Goal: Information Seeking & Learning: Compare options

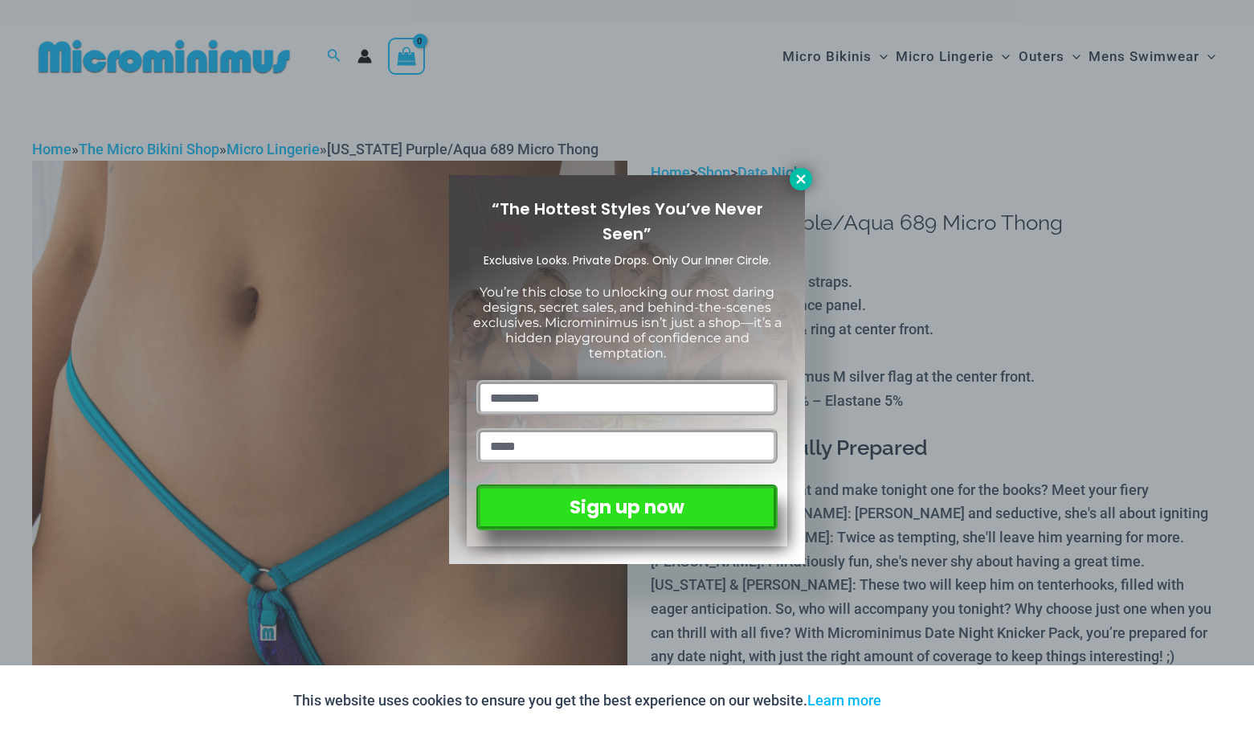
click at [801, 177] on icon at bounding box center [800, 179] width 14 height 14
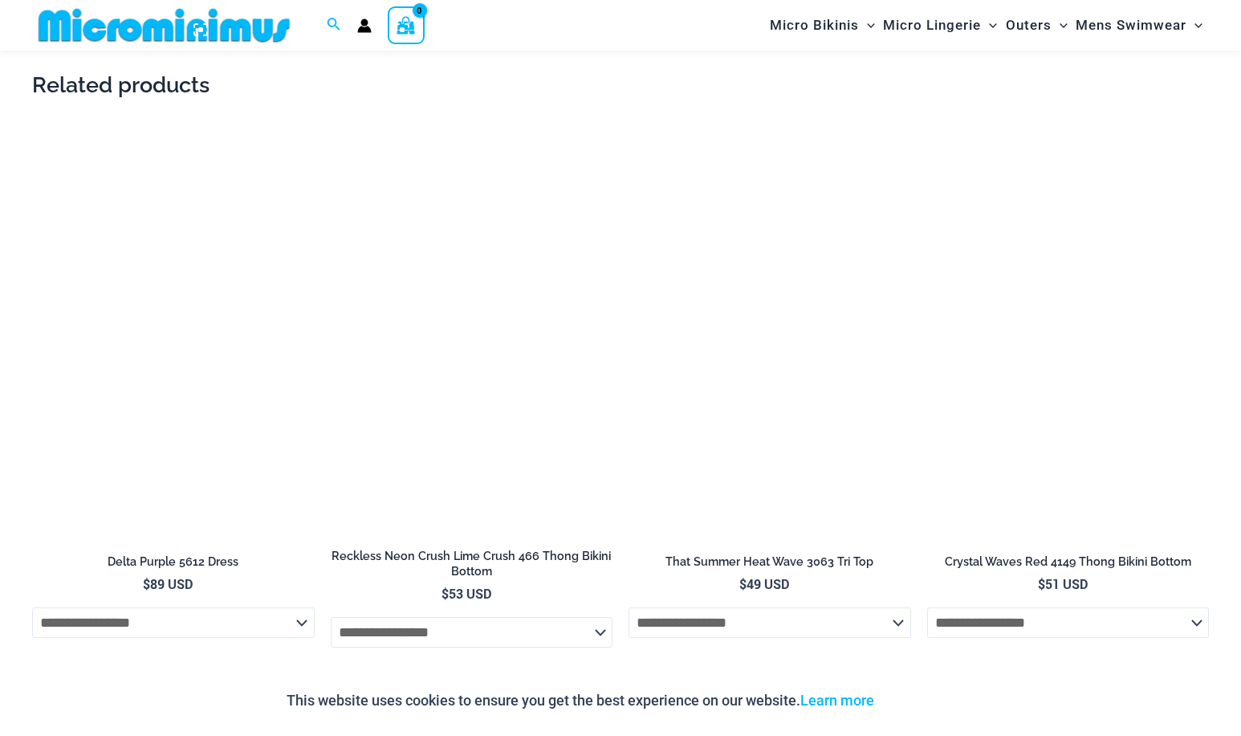
scroll to position [1672, 0]
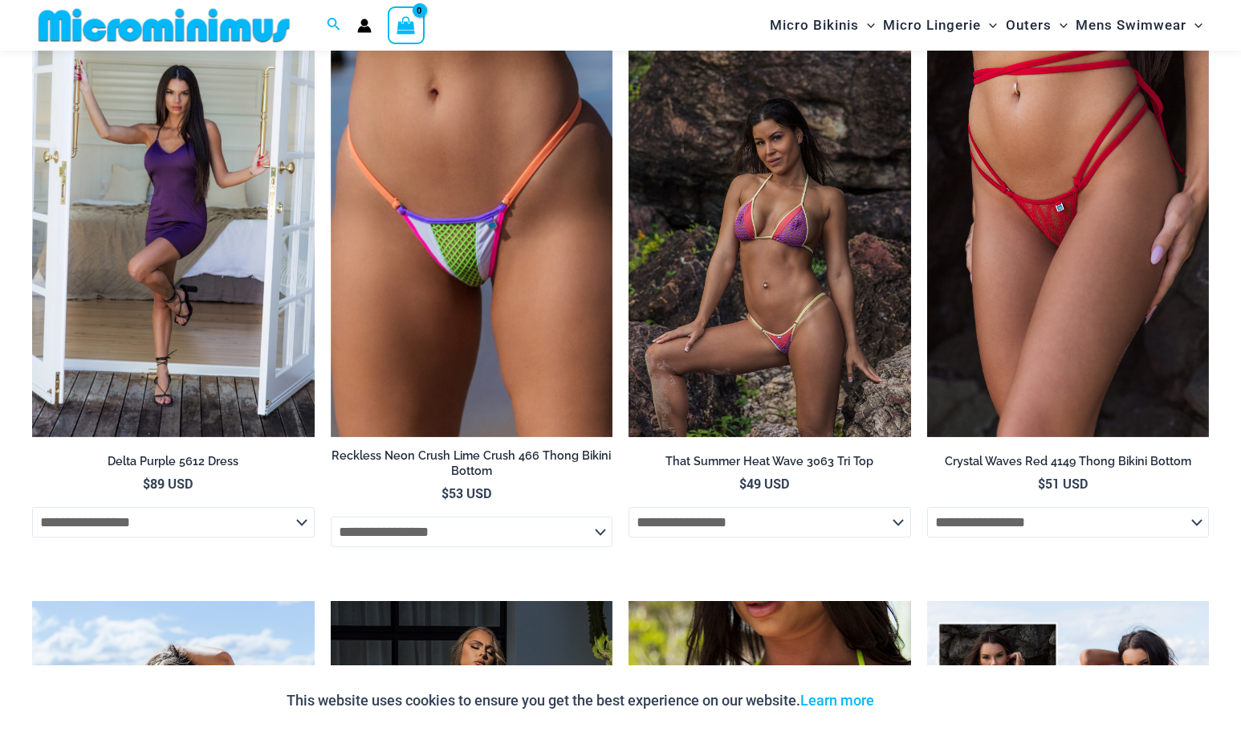
click at [788, 291] on img at bounding box center [770, 225] width 283 height 423
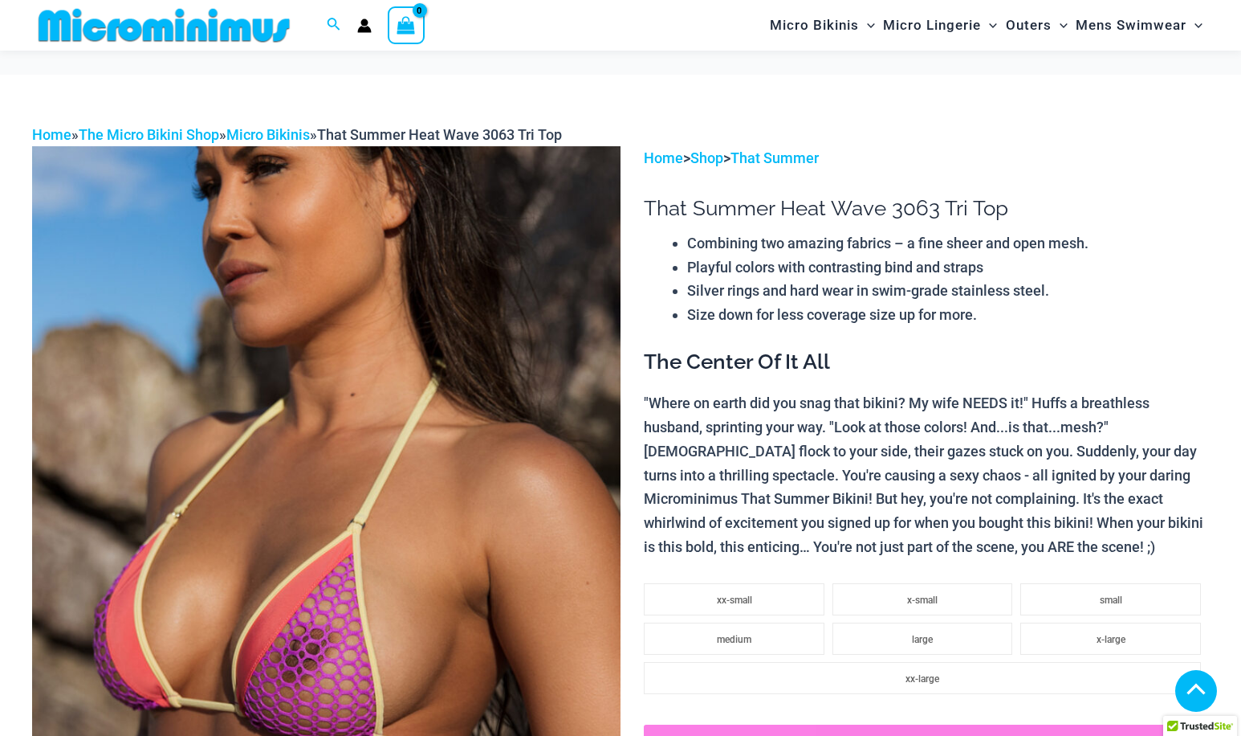
scroll to position [636, 0]
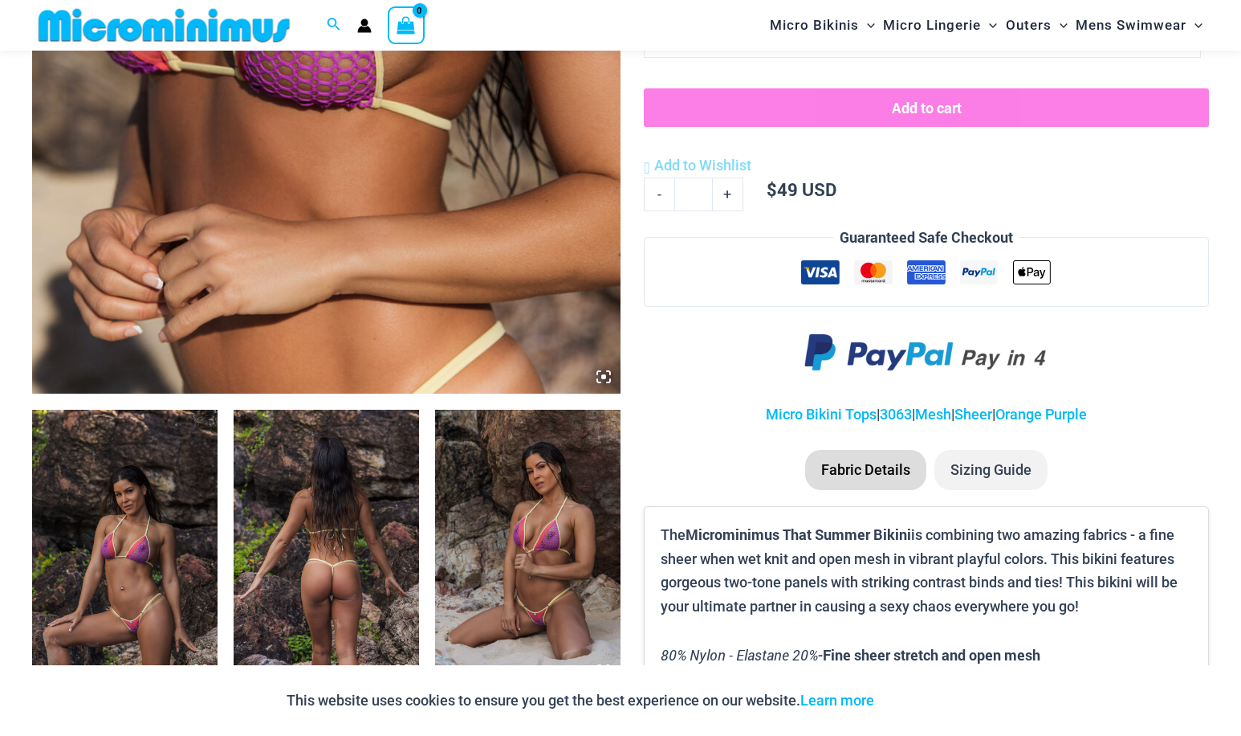
click at [524, 535] on img at bounding box center [527, 549] width 185 height 278
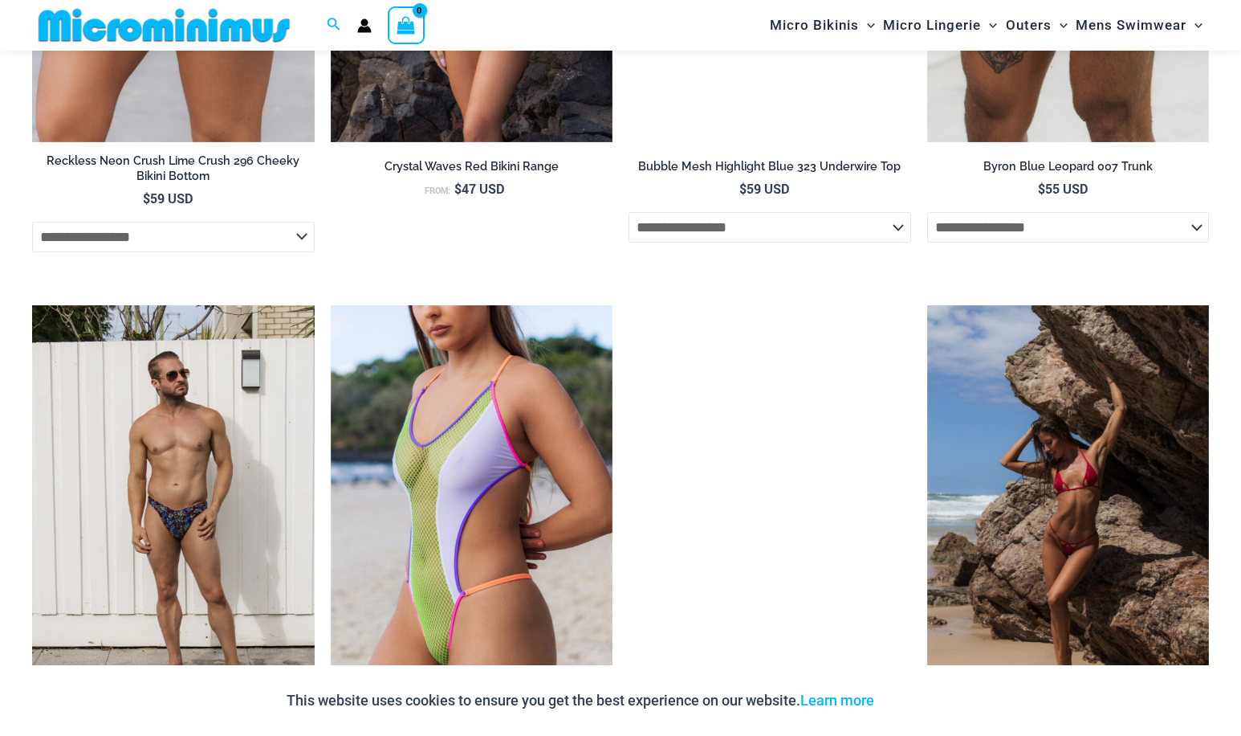
scroll to position [3825, 0]
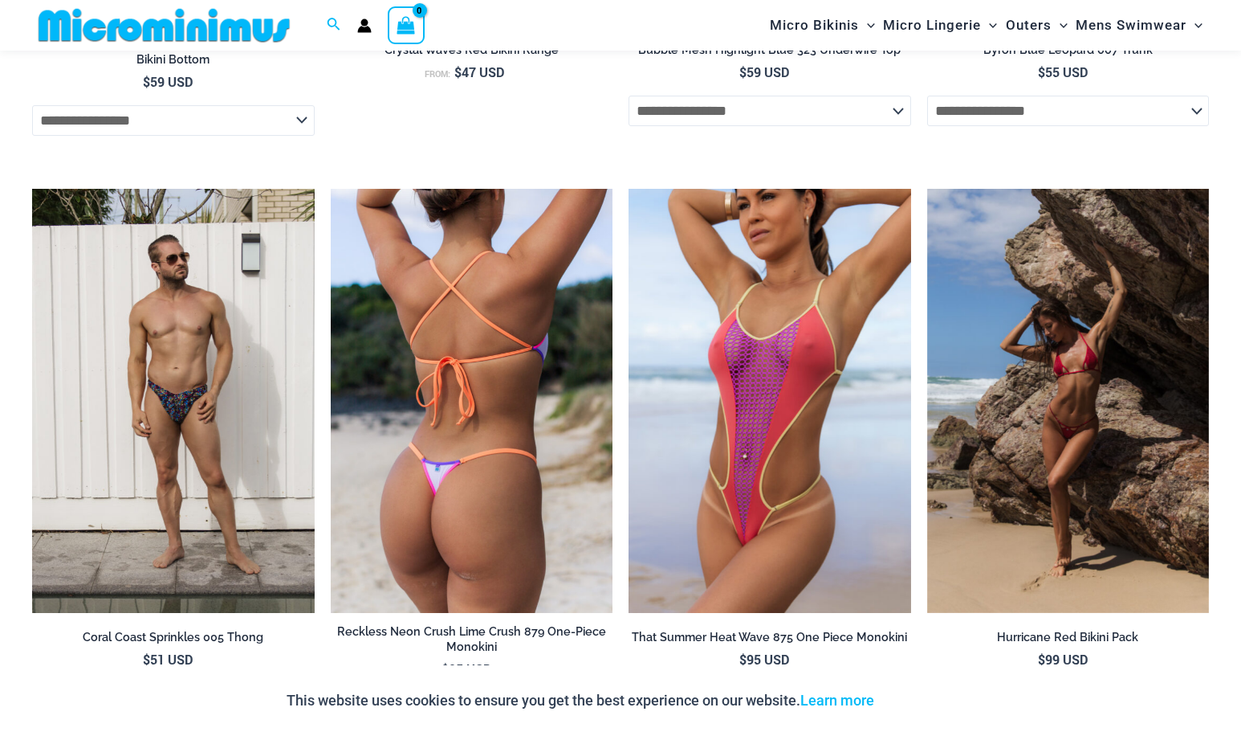
click at [438, 390] on img at bounding box center [472, 400] width 283 height 423
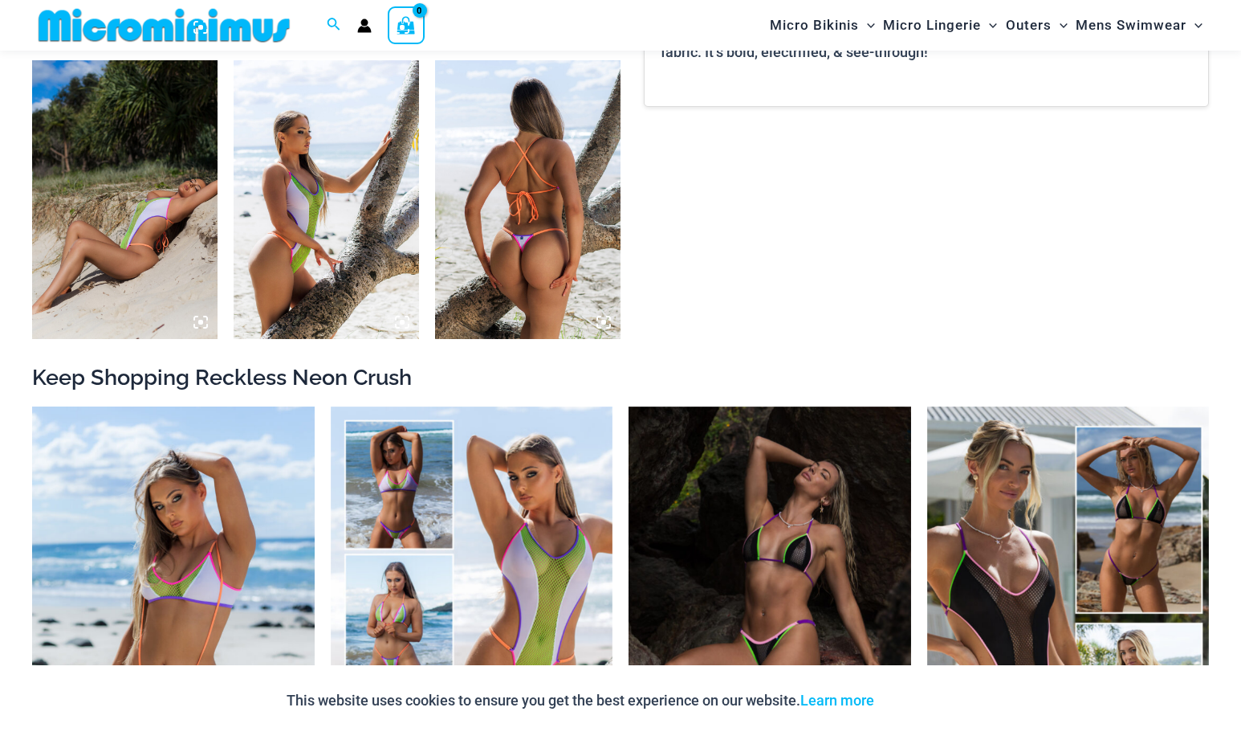
scroll to position [1510, 0]
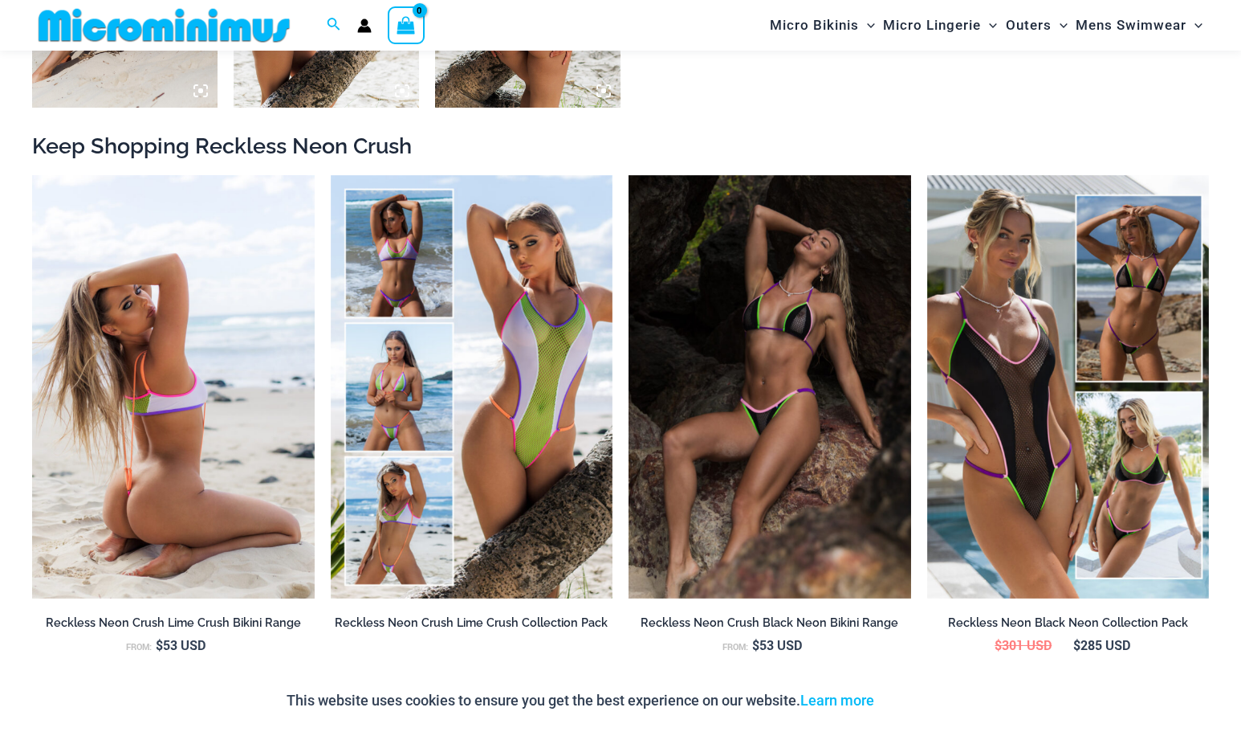
click at [165, 416] on img at bounding box center [173, 386] width 283 height 423
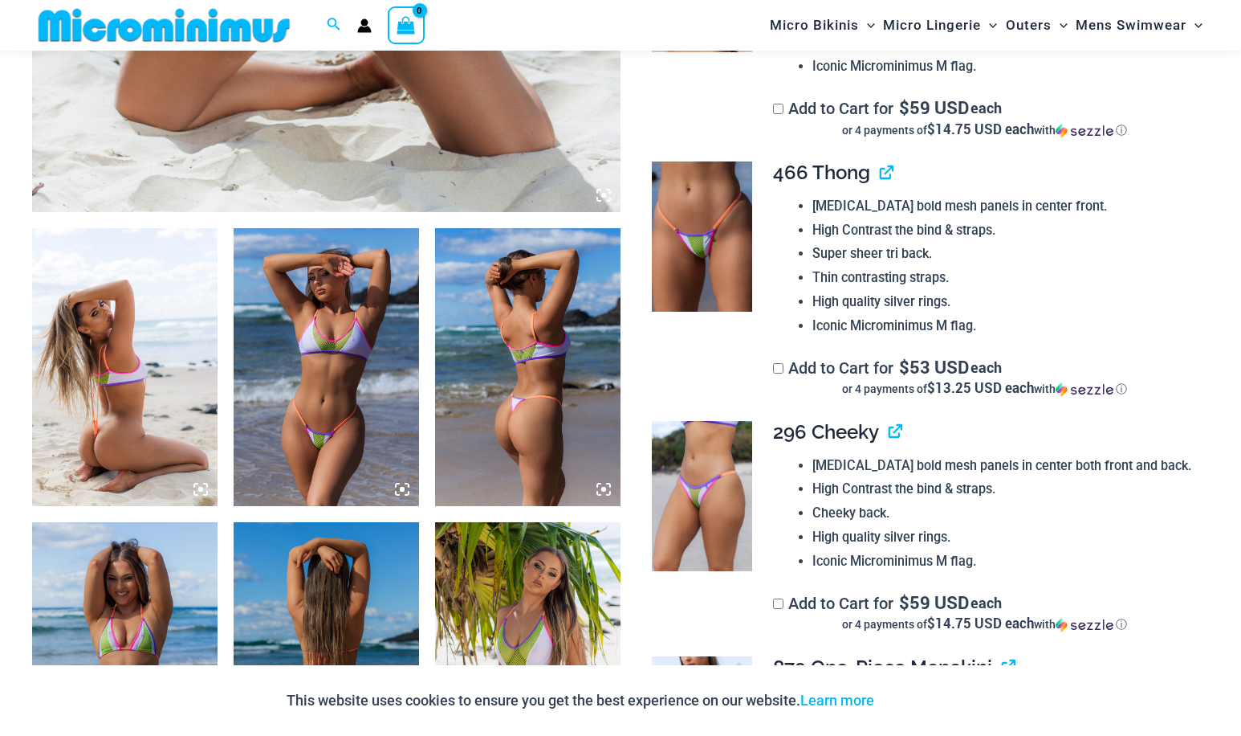
scroll to position [949, 0]
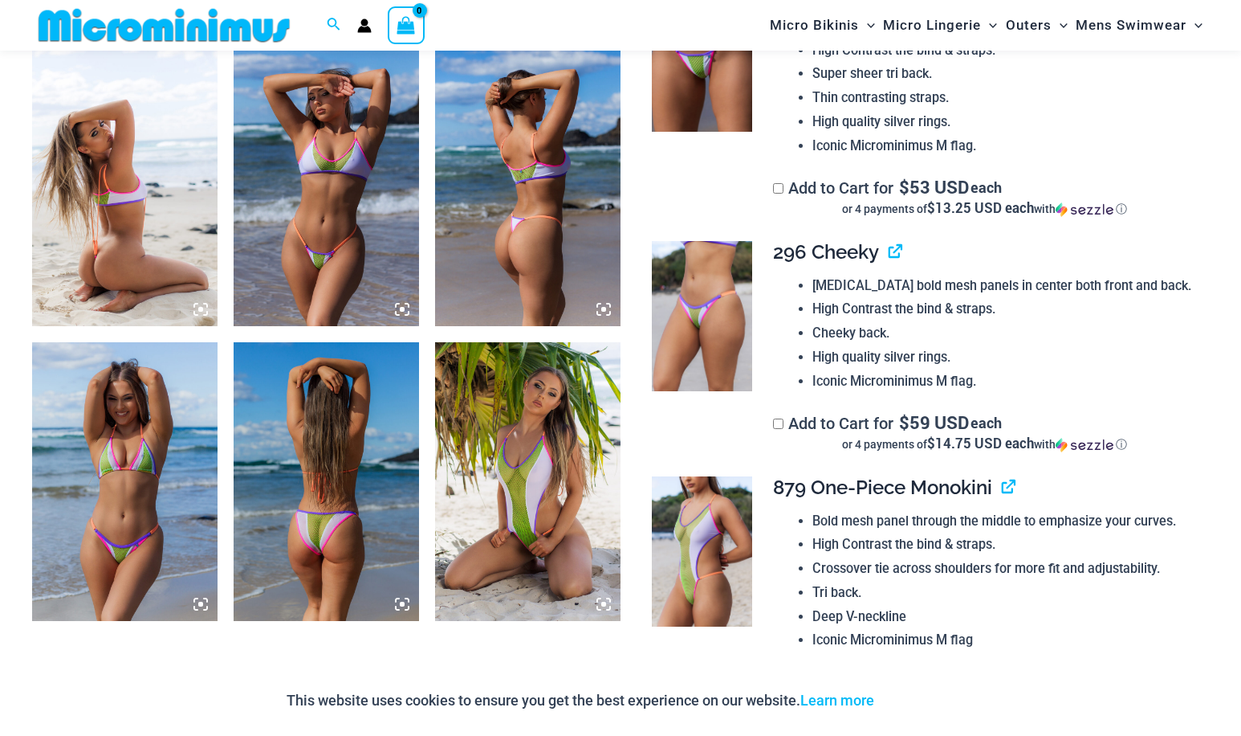
click at [126, 480] on img at bounding box center [124, 481] width 185 height 278
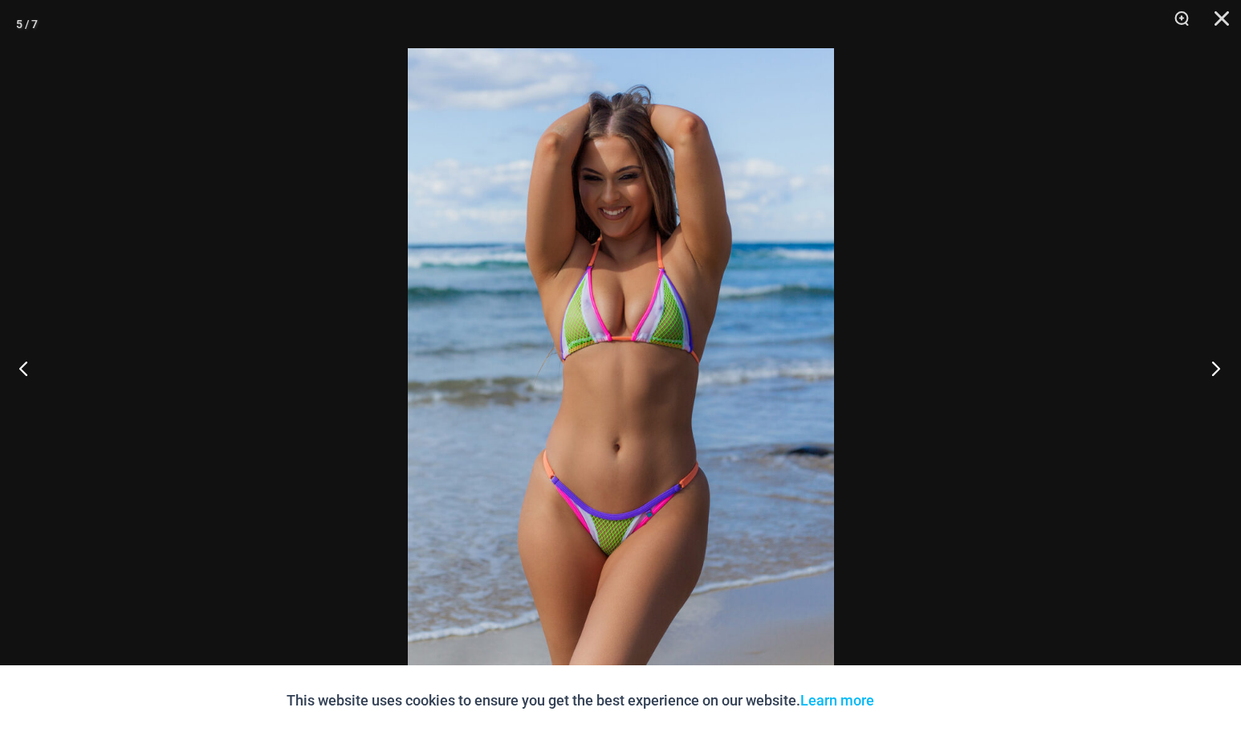
click at [1218, 366] on button "Next" at bounding box center [1211, 368] width 60 height 80
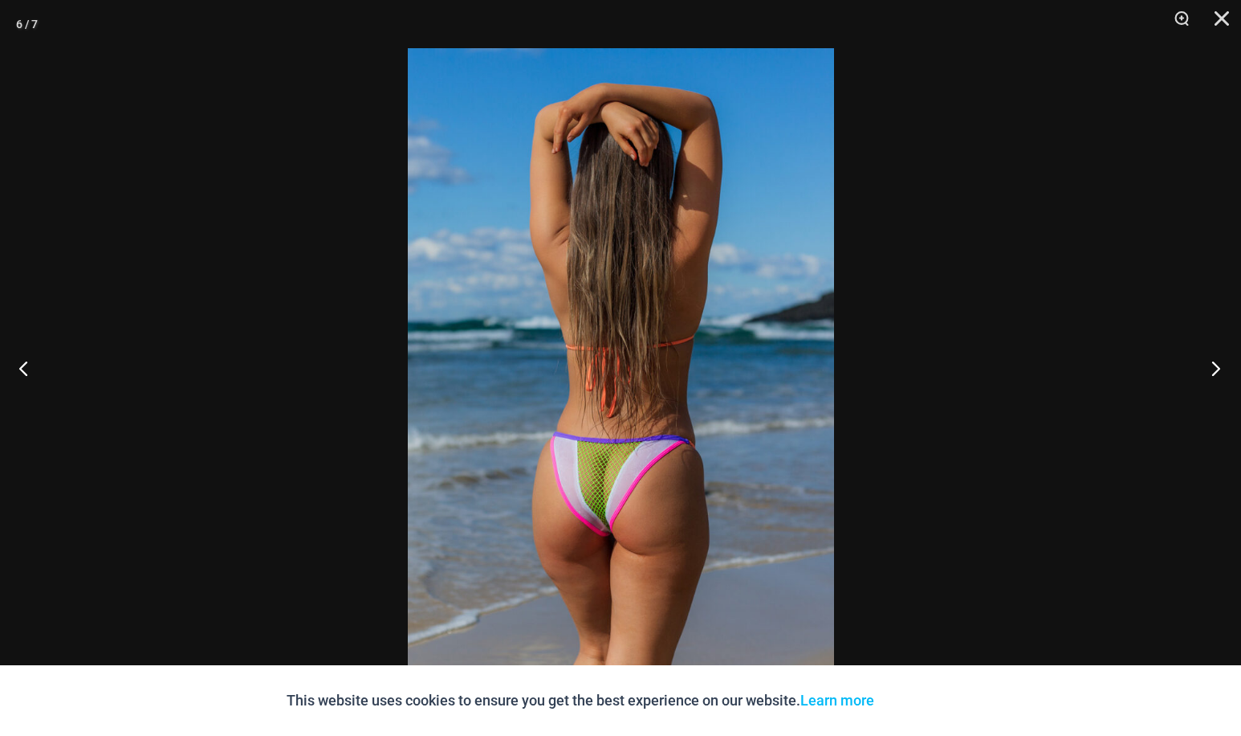
click at [1218, 366] on button "Next" at bounding box center [1211, 368] width 60 height 80
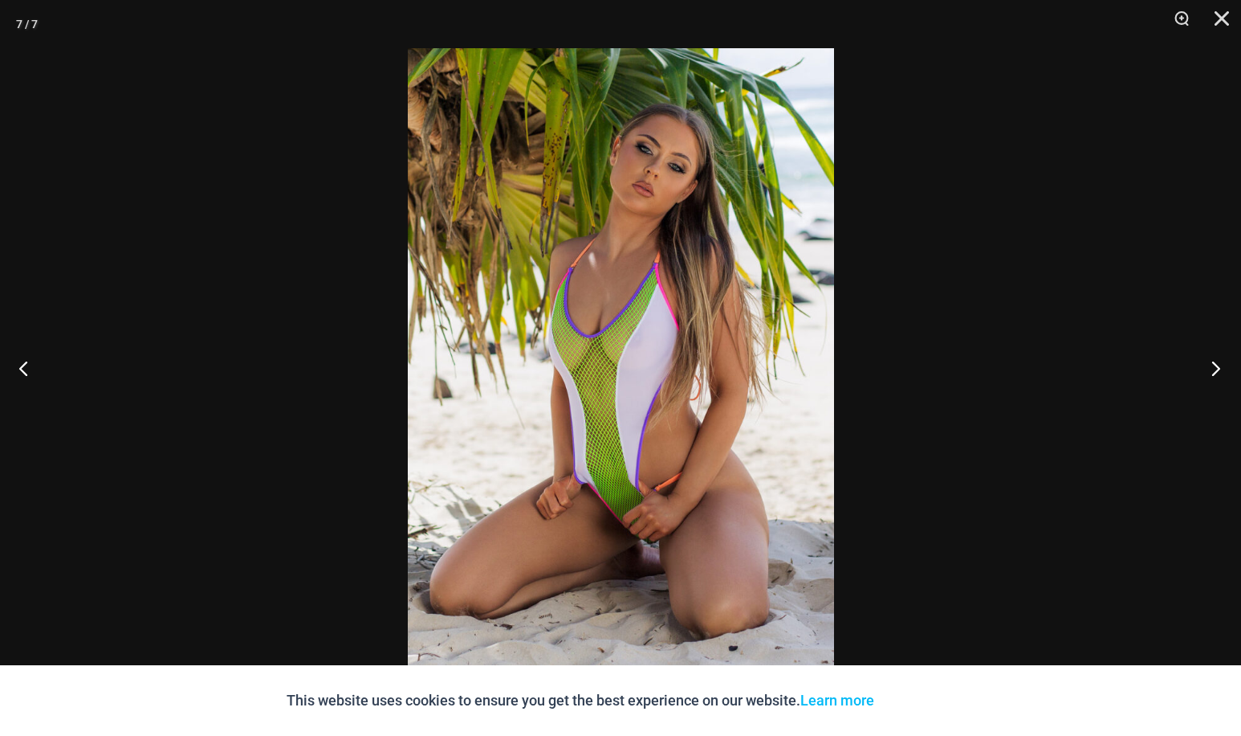
click at [1217, 366] on button "Next" at bounding box center [1211, 368] width 60 height 80
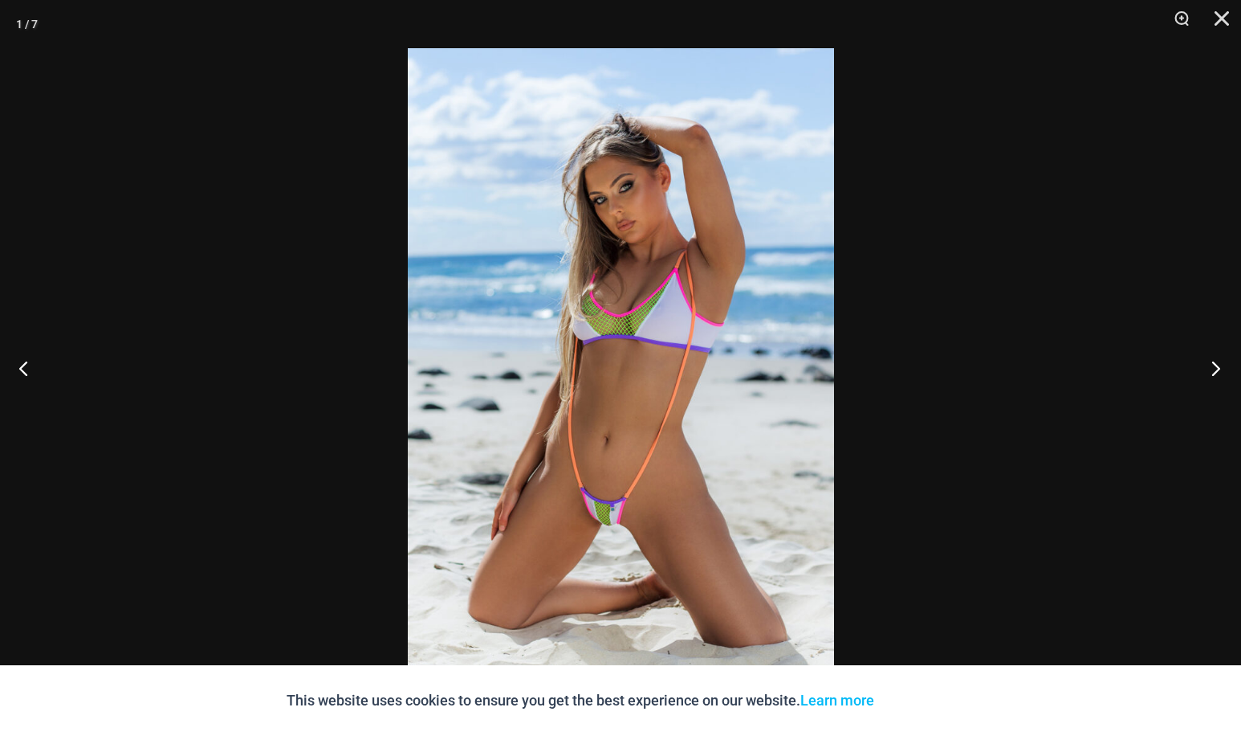
click at [1217, 366] on button "Next" at bounding box center [1211, 368] width 60 height 80
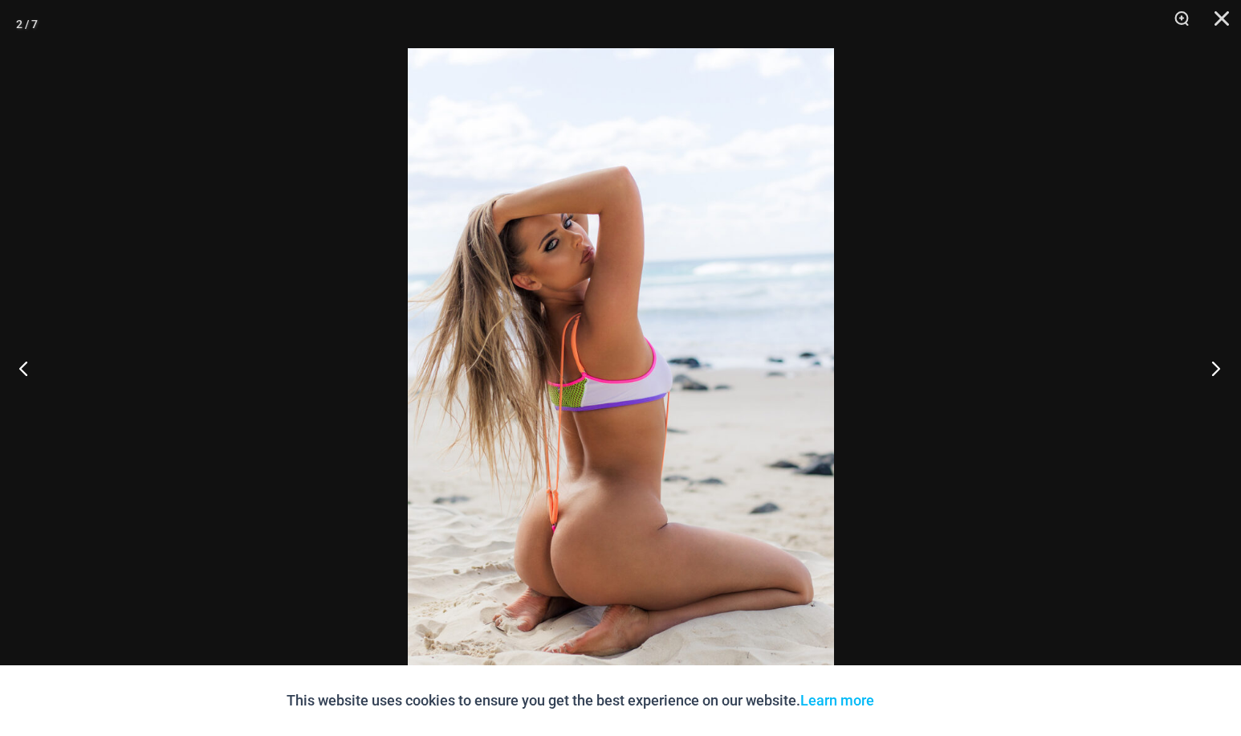
click at [1217, 366] on button "Next" at bounding box center [1211, 368] width 60 height 80
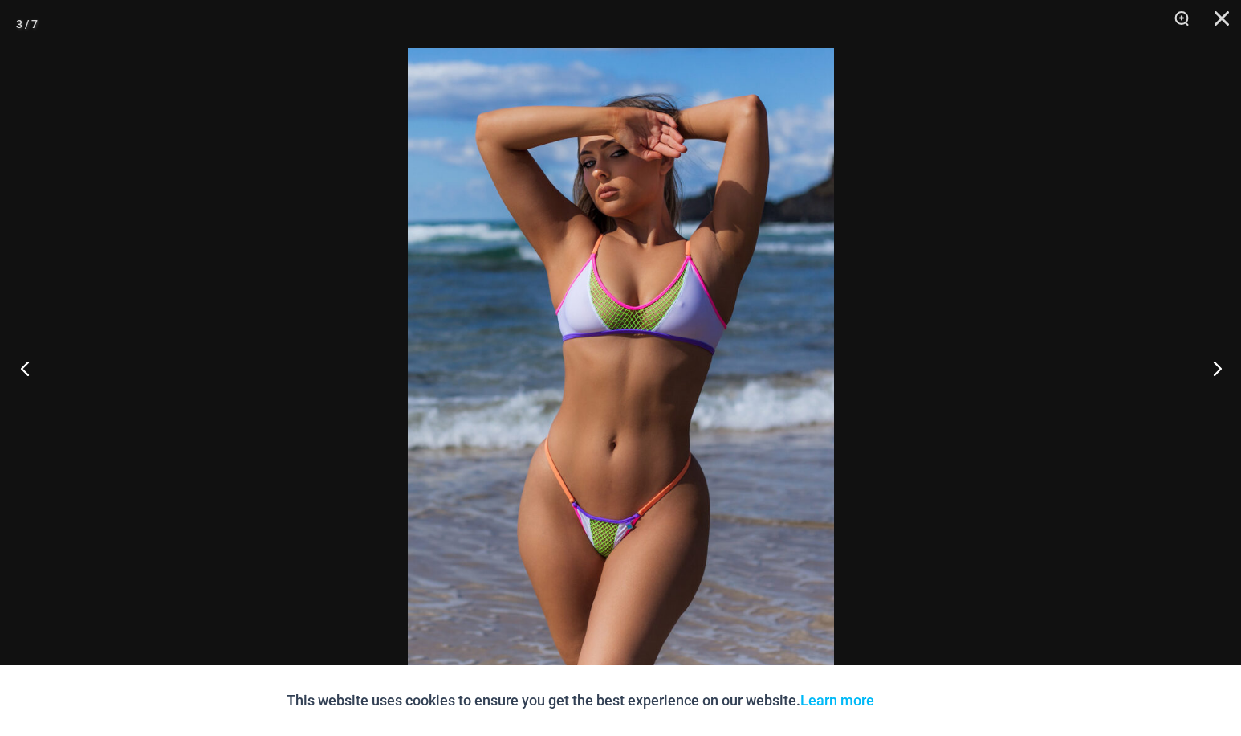
click at [21, 366] on button "Previous" at bounding box center [30, 368] width 60 height 80
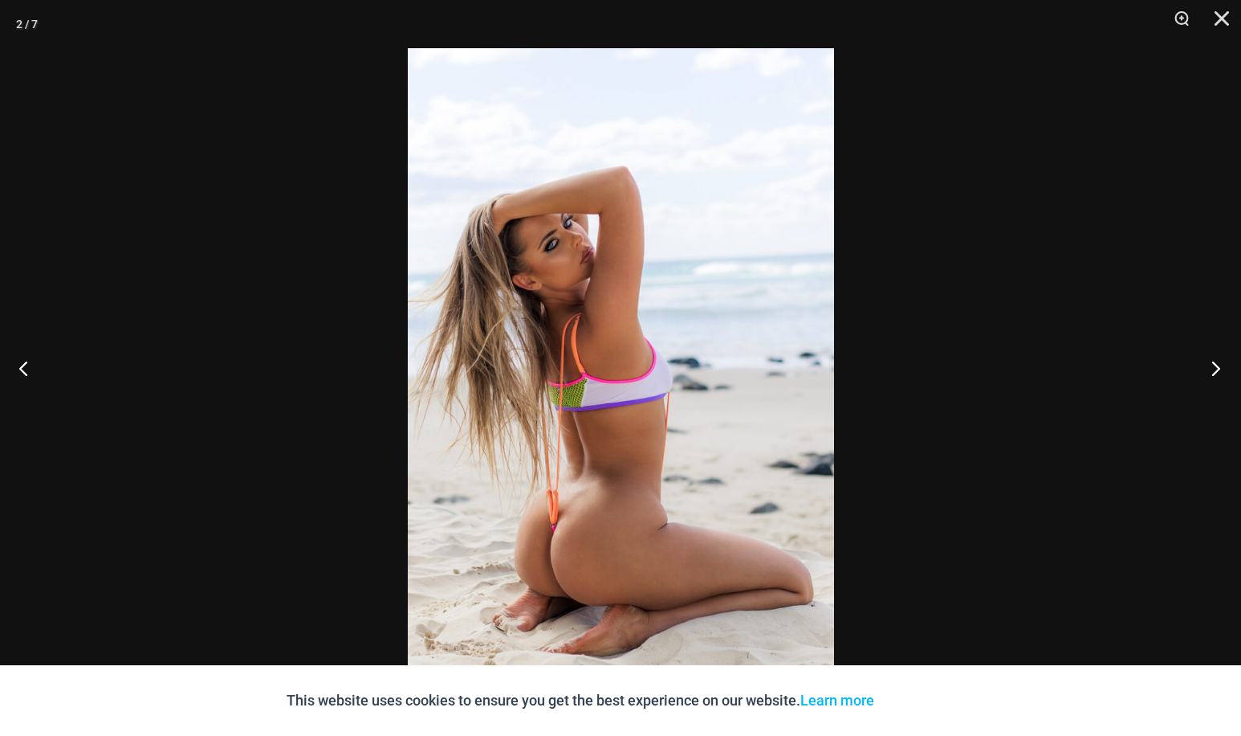
click at [1213, 368] on button "Next" at bounding box center [1211, 368] width 60 height 80
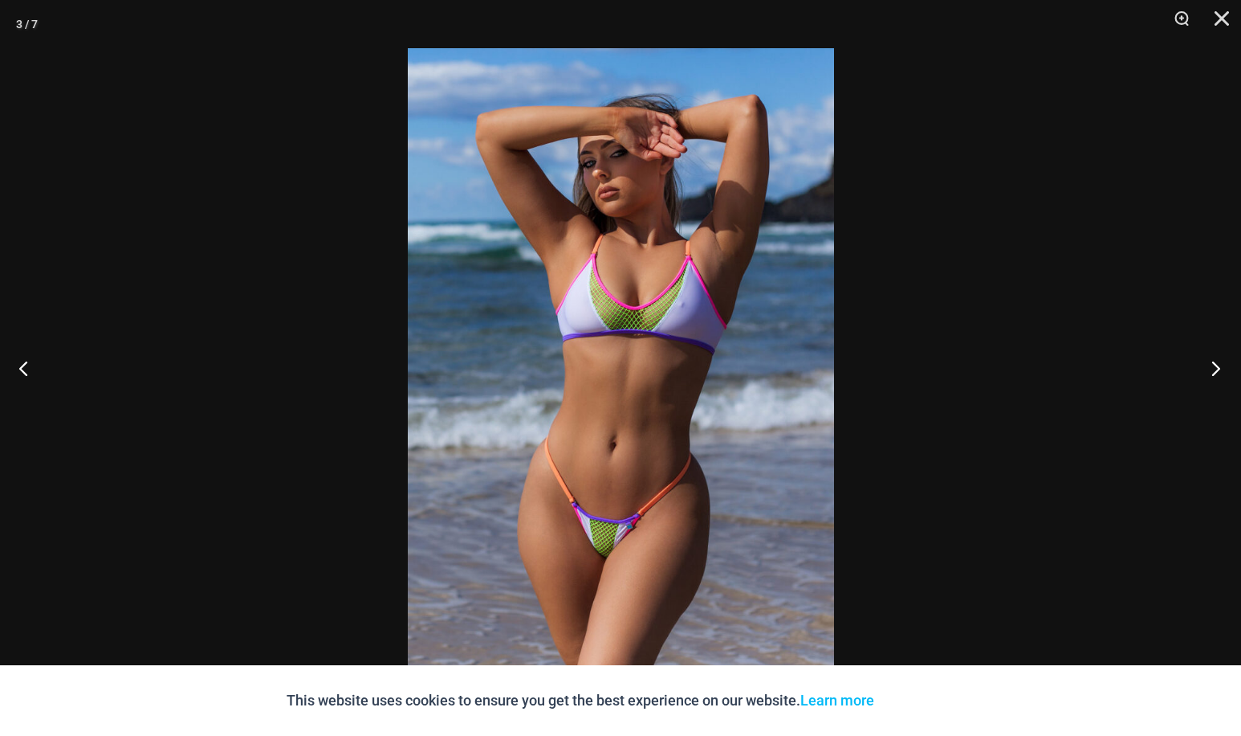
click at [1213, 368] on button "Next" at bounding box center [1211, 368] width 60 height 80
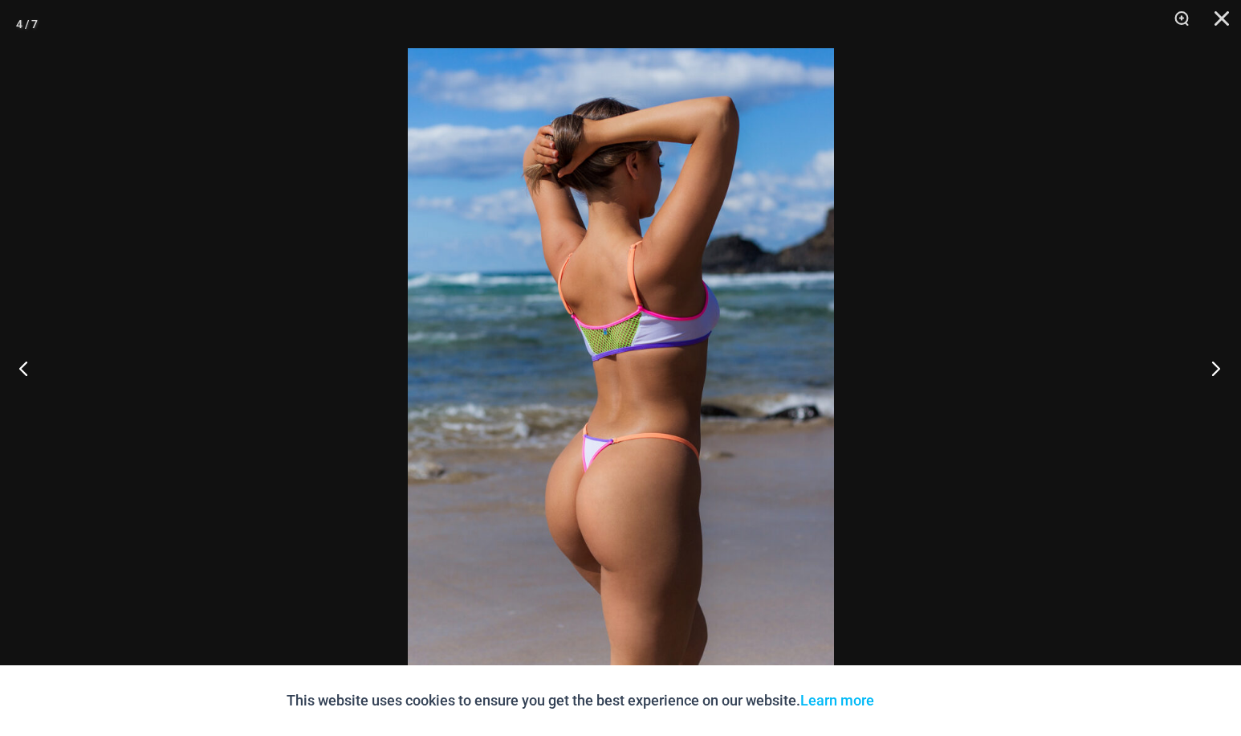
click at [1213, 368] on button "Next" at bounding box center [1211, 368] width 60 height 80
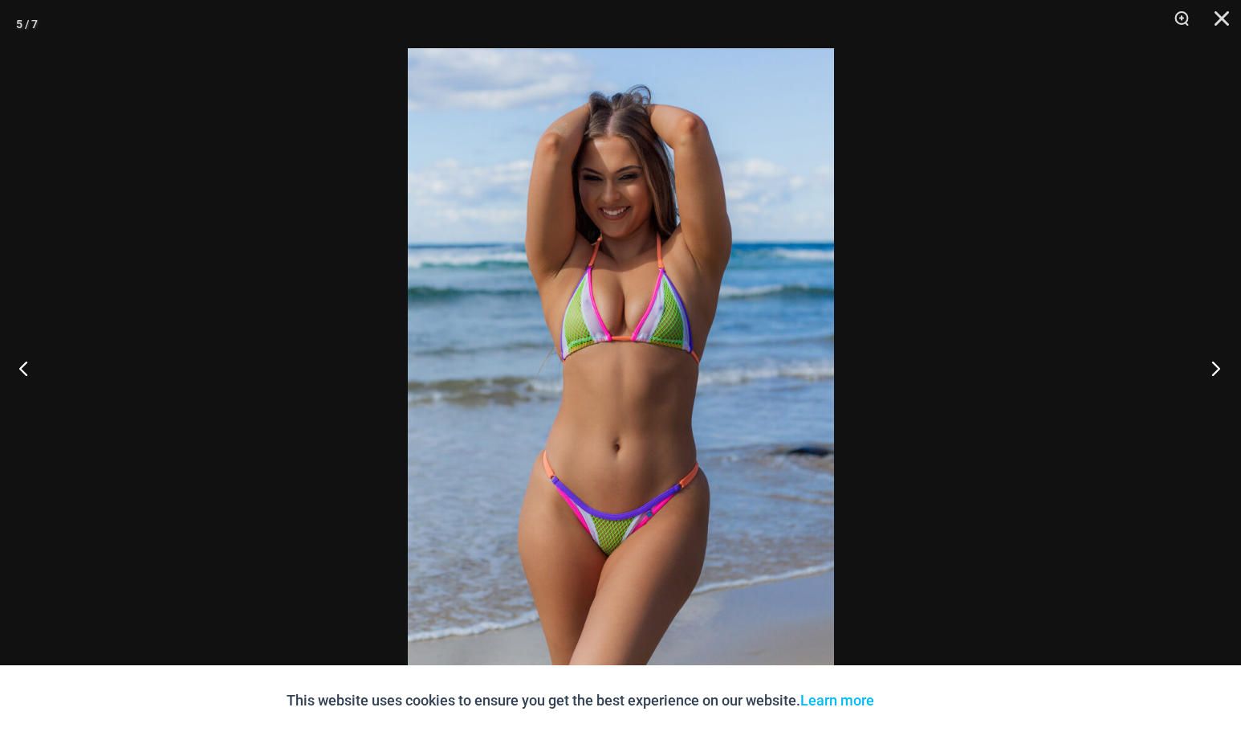
click at [1213, 368] on button "Next" at bounding box center [1211, 368] width 60 height 80
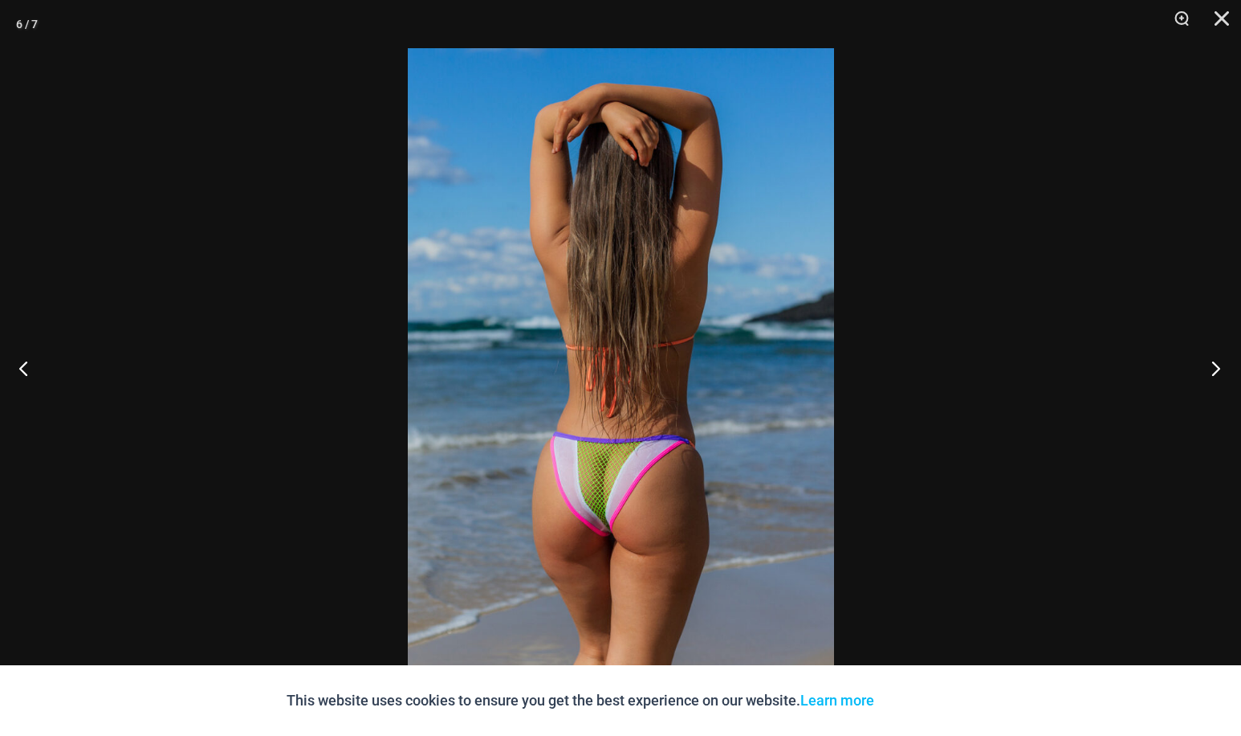
click at [1213, 369] on button "Next" at bounding box center [1211, 368] width 60 height 80
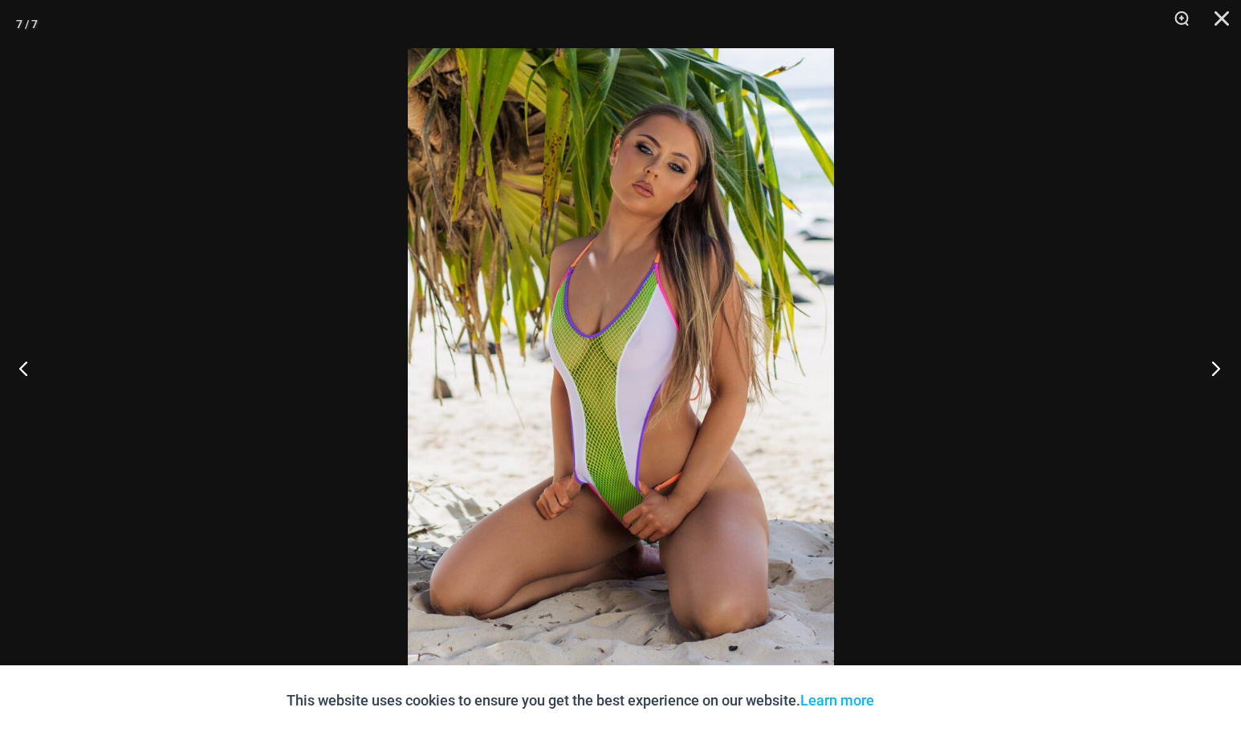
click at [1213, 369] on button "Next" at bounding box center [1211, 368] width 60 height 80
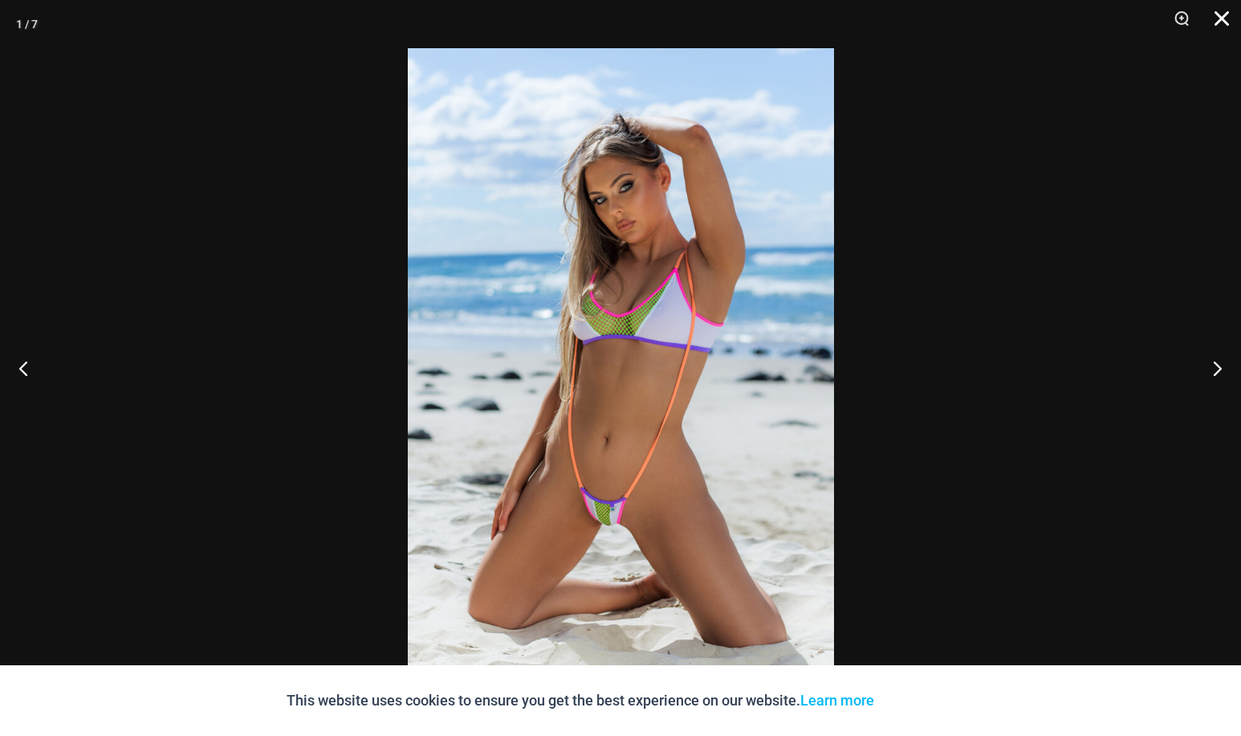
click at [1216, 22] on button "Close" at bounding box center [1217, 24] width 40 height 48
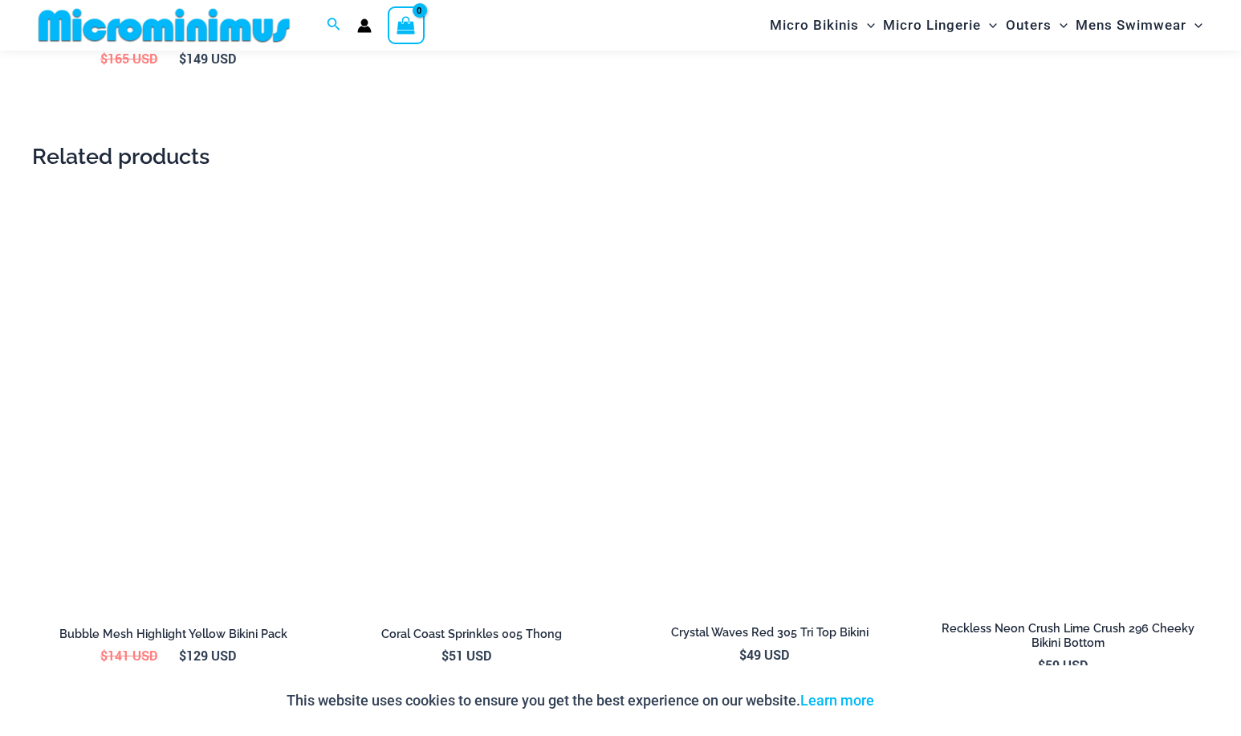
scroll to position [2703, 0]
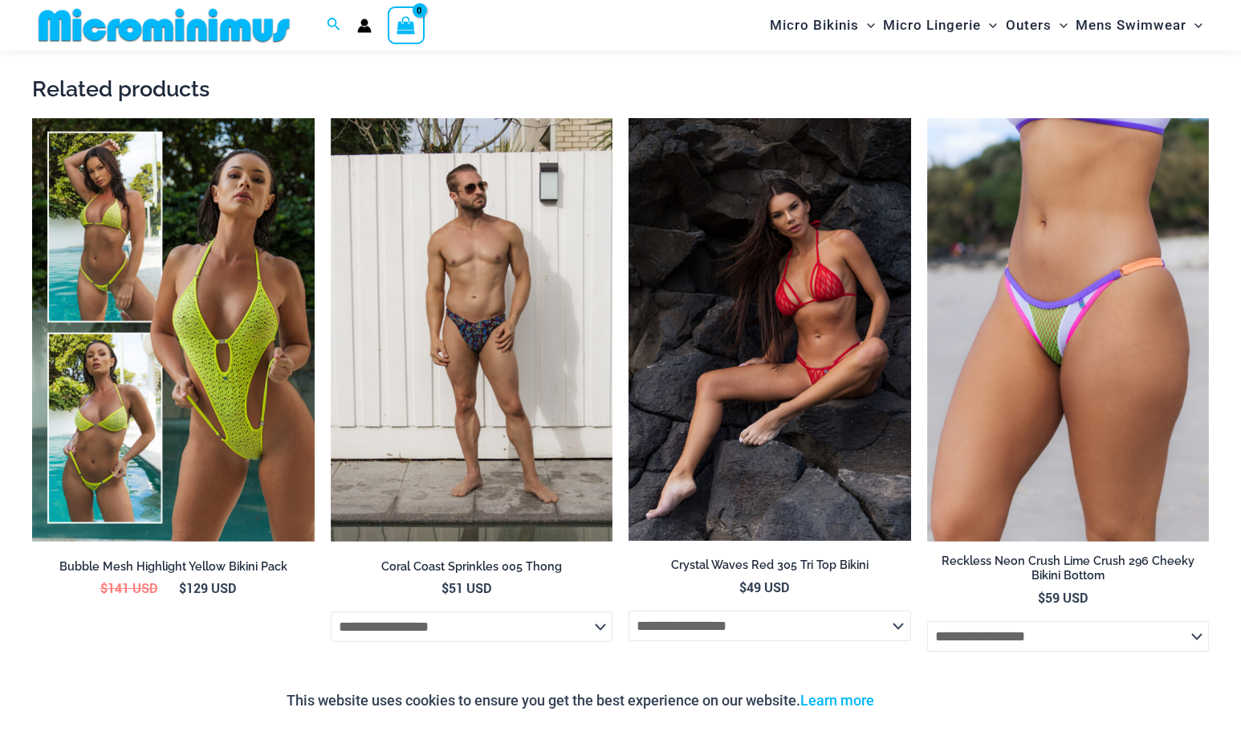
click at [794, 345] on img at bounding box center [770, 329] width 283 height 422
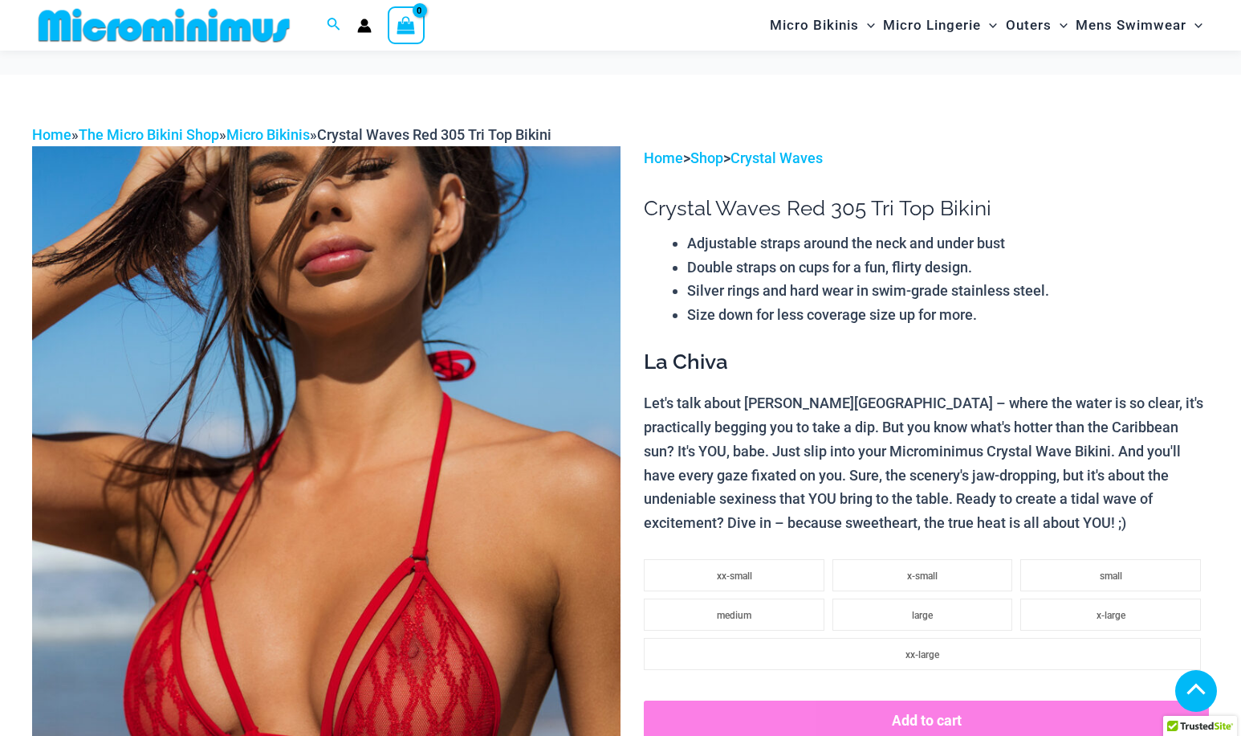
scroll to position [883, 0]
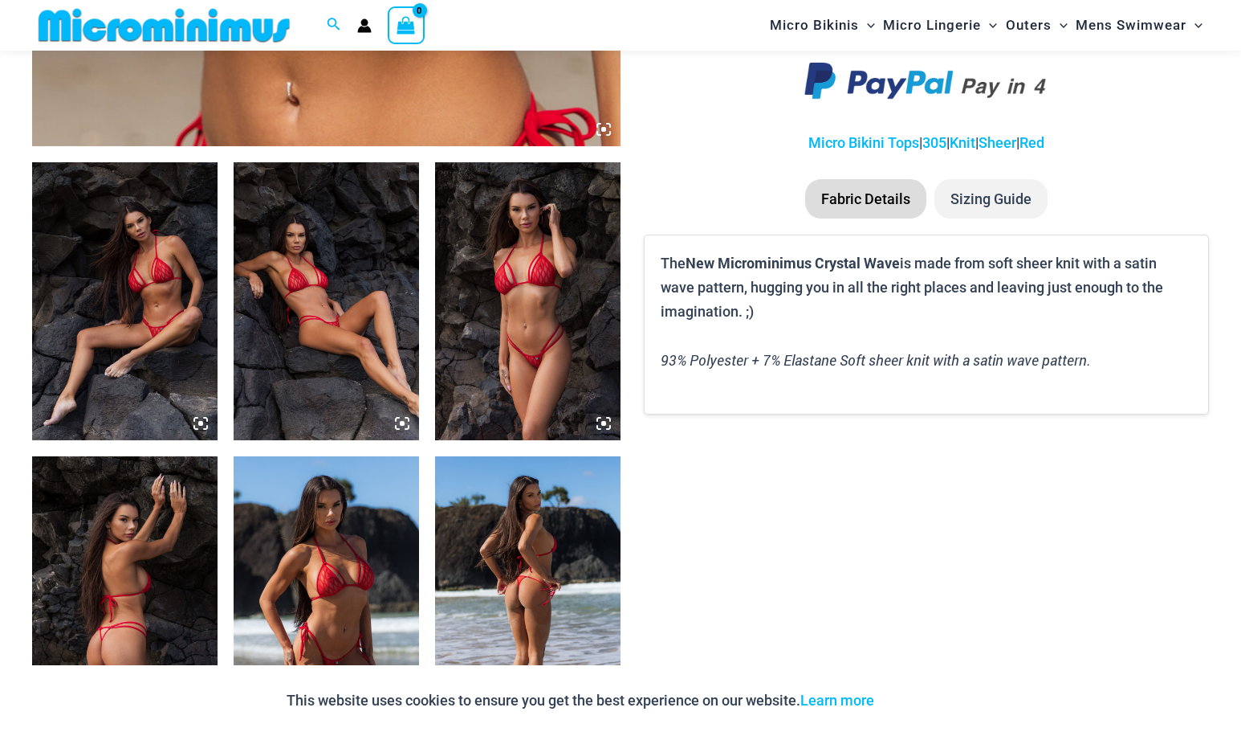
drag, startPoint x: 0, startPoint y: 0, endPoint x: 524, endPoint y: 308, distance: 607.9
click at [524, 308] on img at bounding box center [527, 301] width 185 height 278
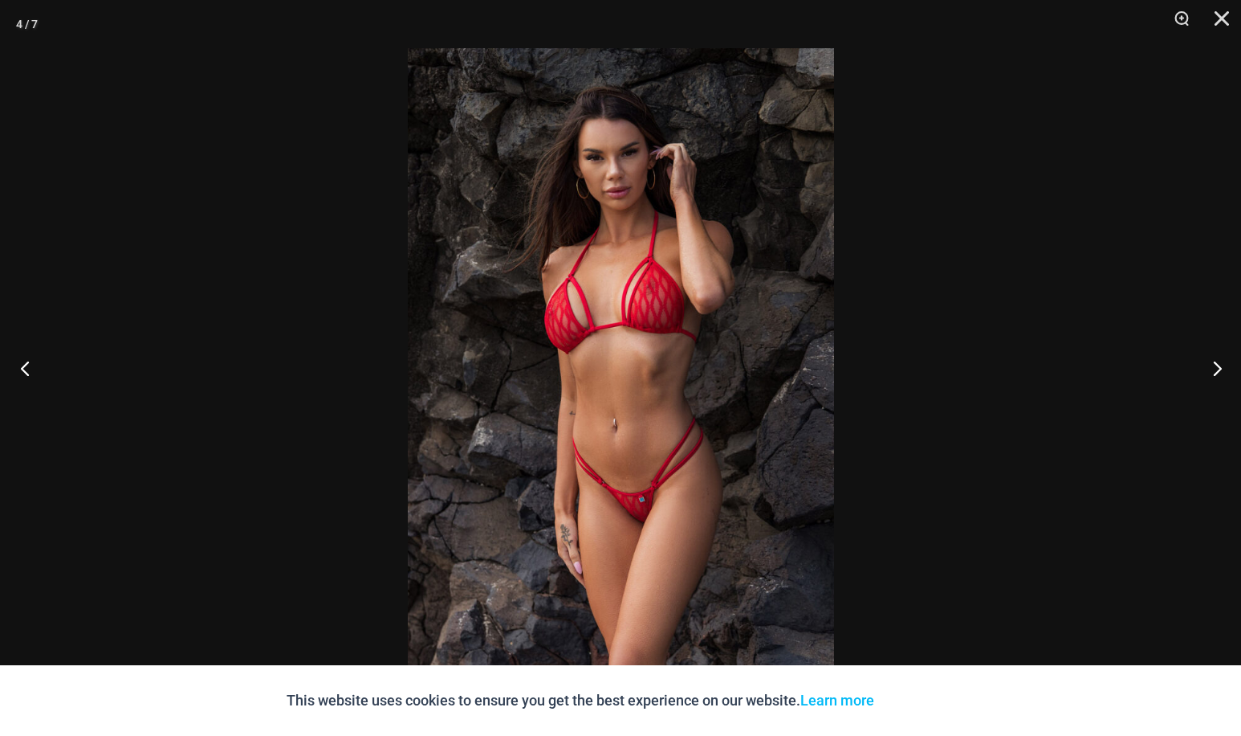
click at [18, 365] on button "Previous" at bounding box center [30, 368] width 60 height 80
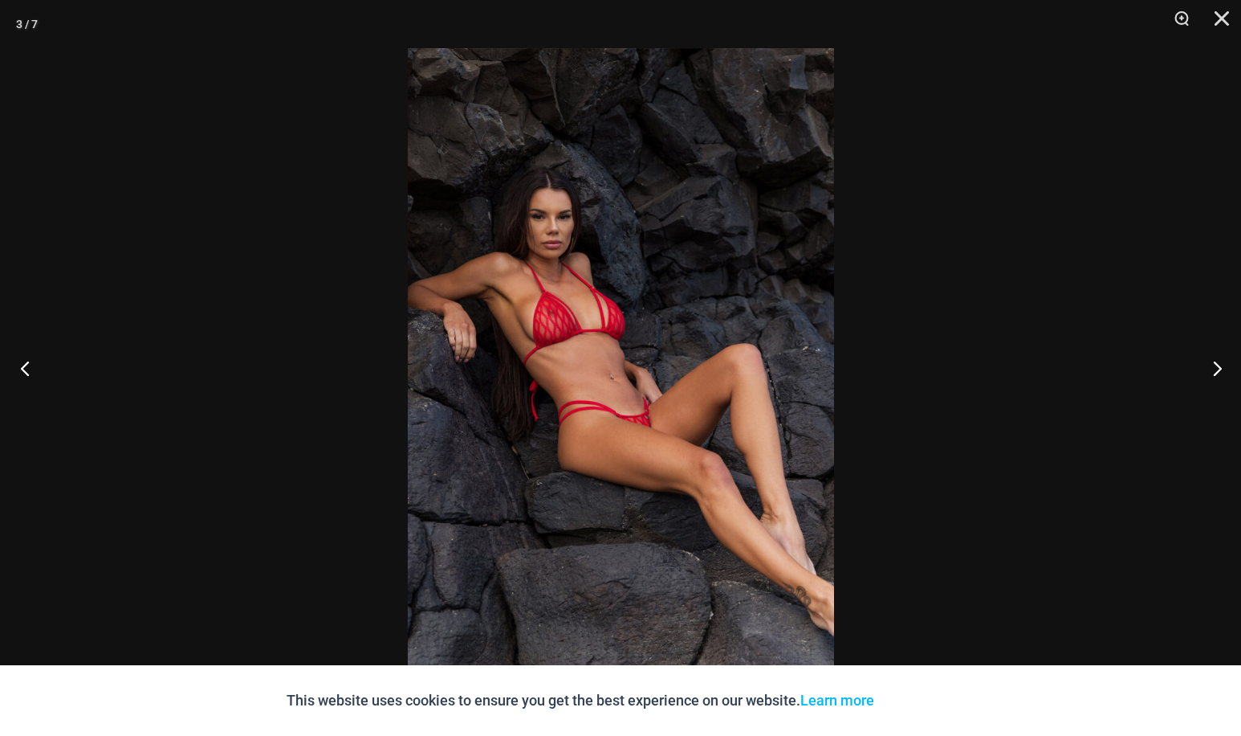
click at [13, 365] on button "Previous" at bounding box center [30, 368] width 60 height 80
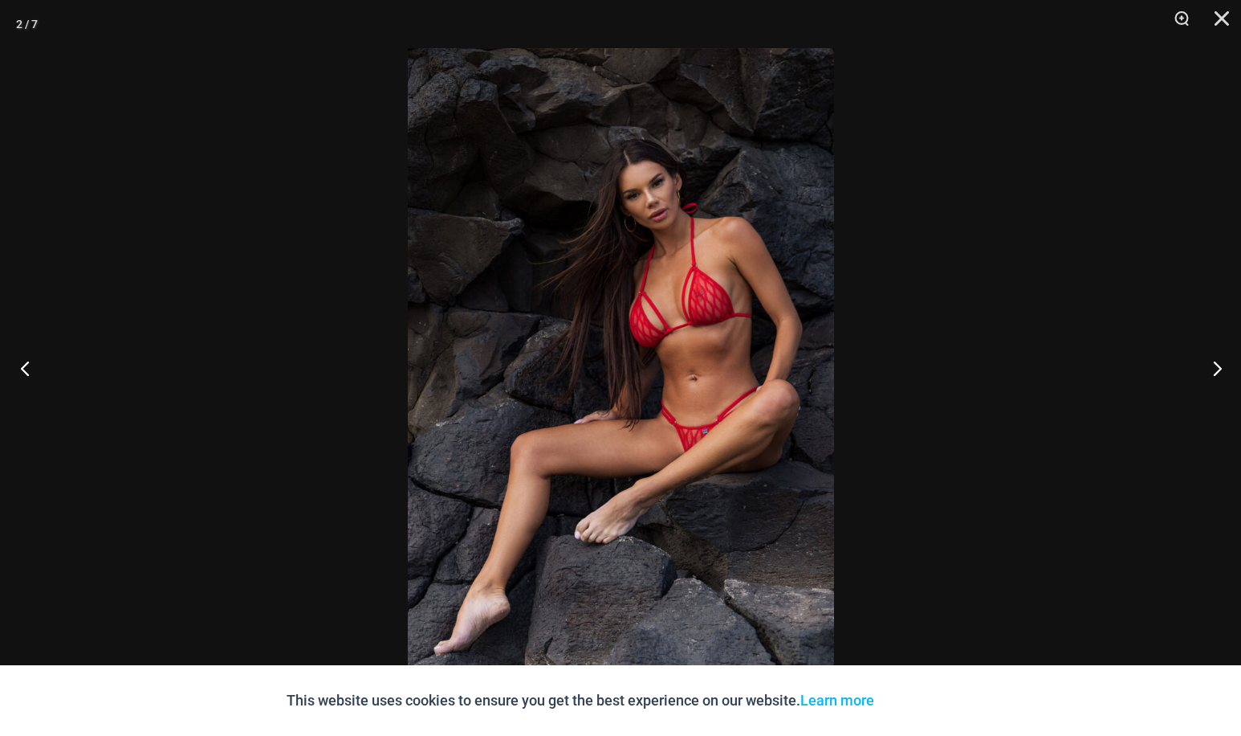
click at [10, 367] on button "Previous" at bounding box center [30, 368] width 60 height 80
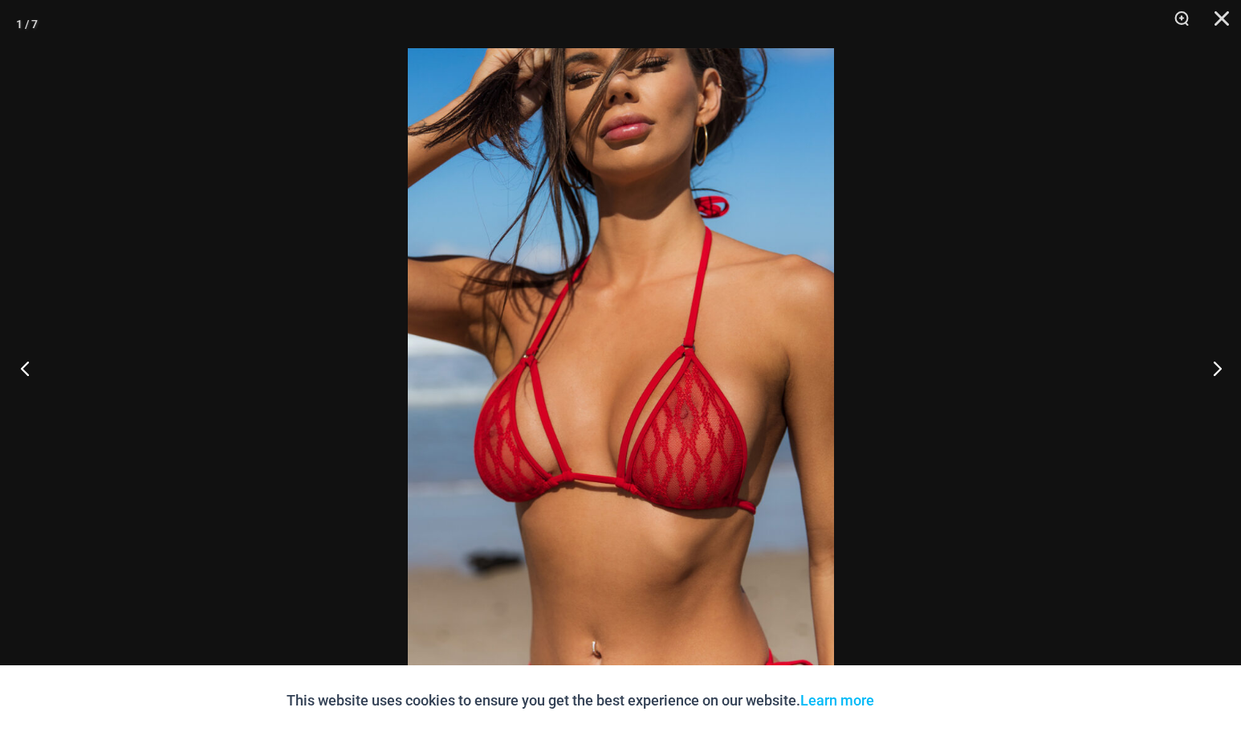
click at [22, 366] on button "Previous" at bounding box center [30, 368] width 60 height 80
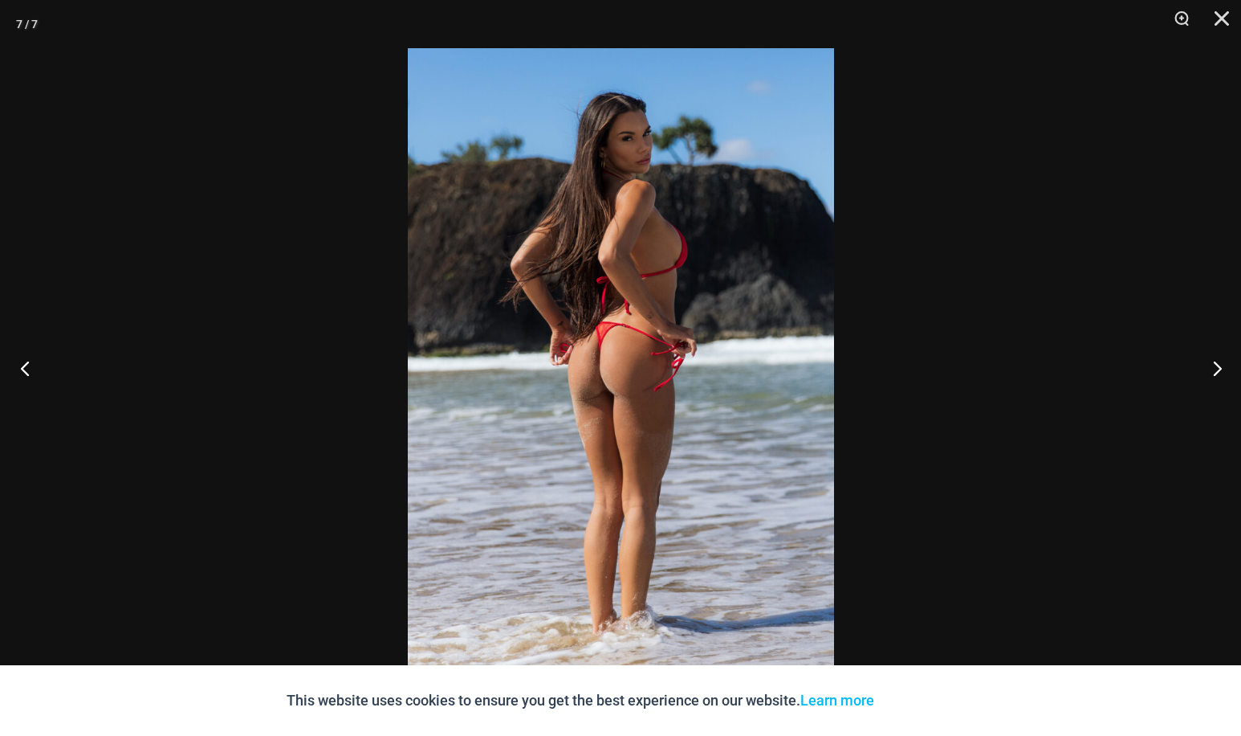
click at [22, 366] on button "Previous" at bounding box center [30, 368] width 60 height 80
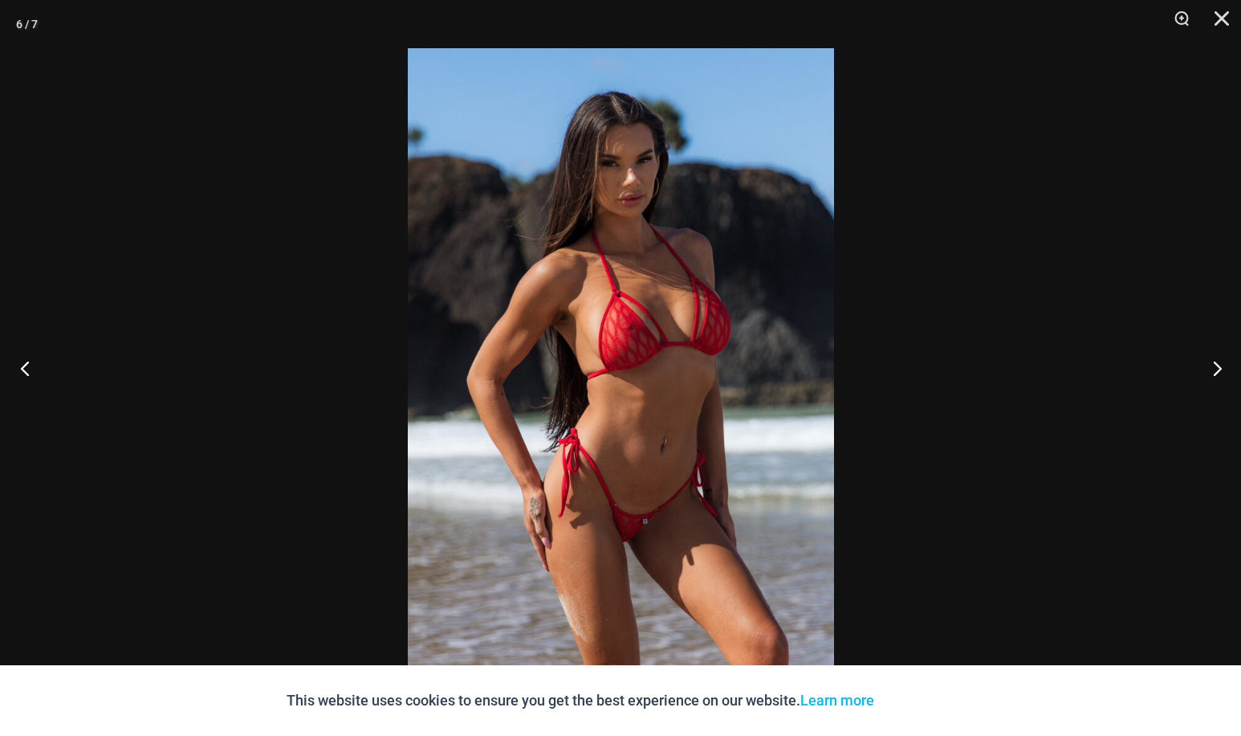
click at [22, 366] on button "Previous" at bounding box center [30, 368] width 60 height 80
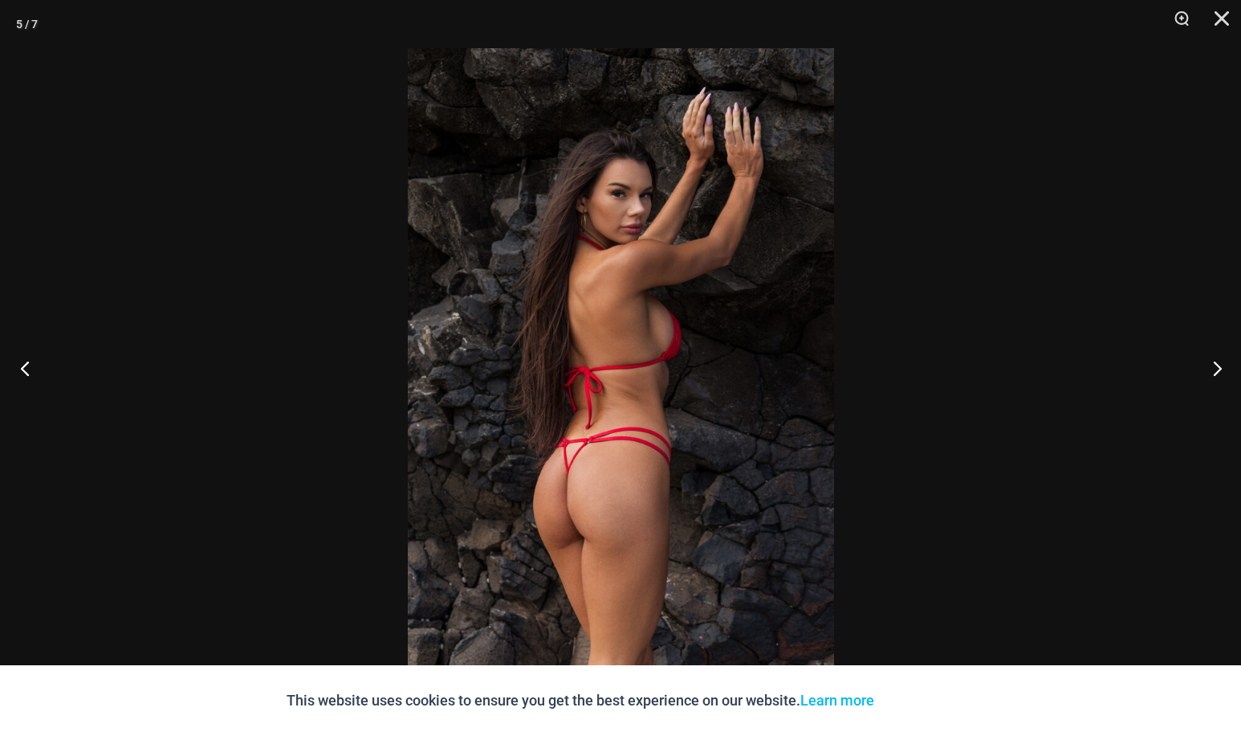
click at [22, 366] on button "Previous" at bounding box center [30, 368] width 60 height 80
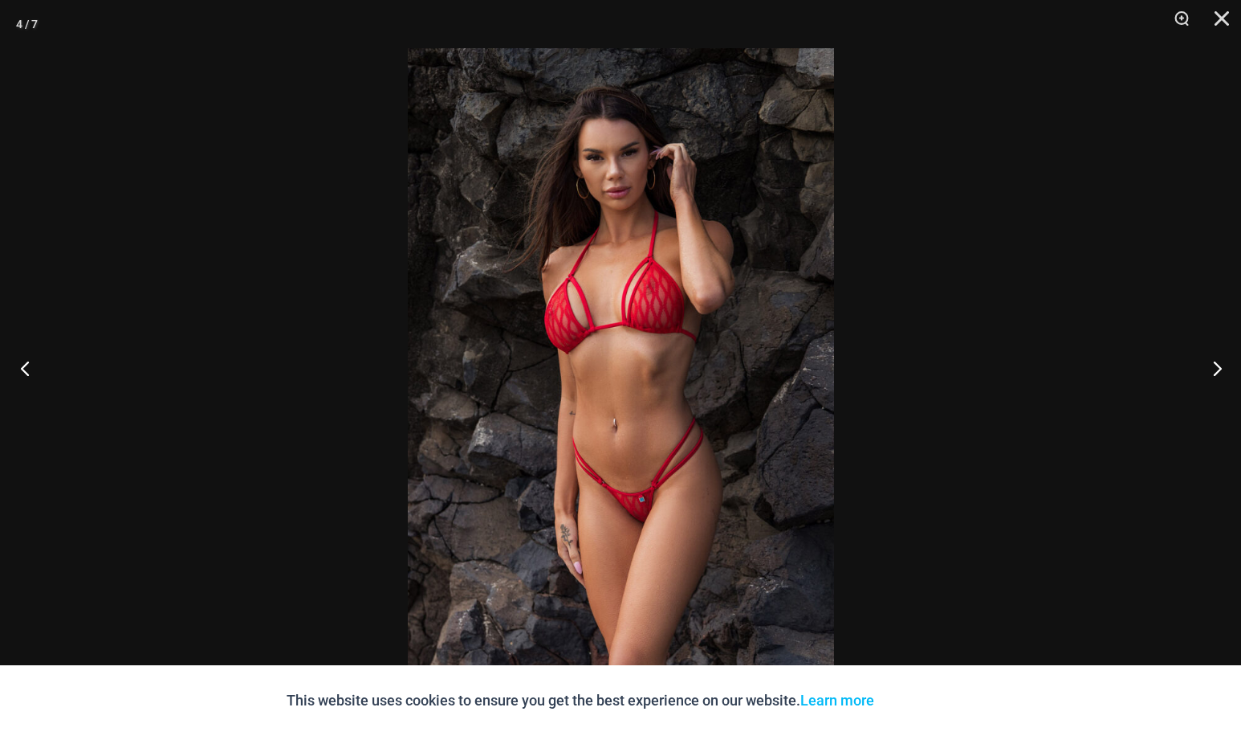
click at [24, 368] on button "Previous" at bounding box center [30, 368] width 60 height 80
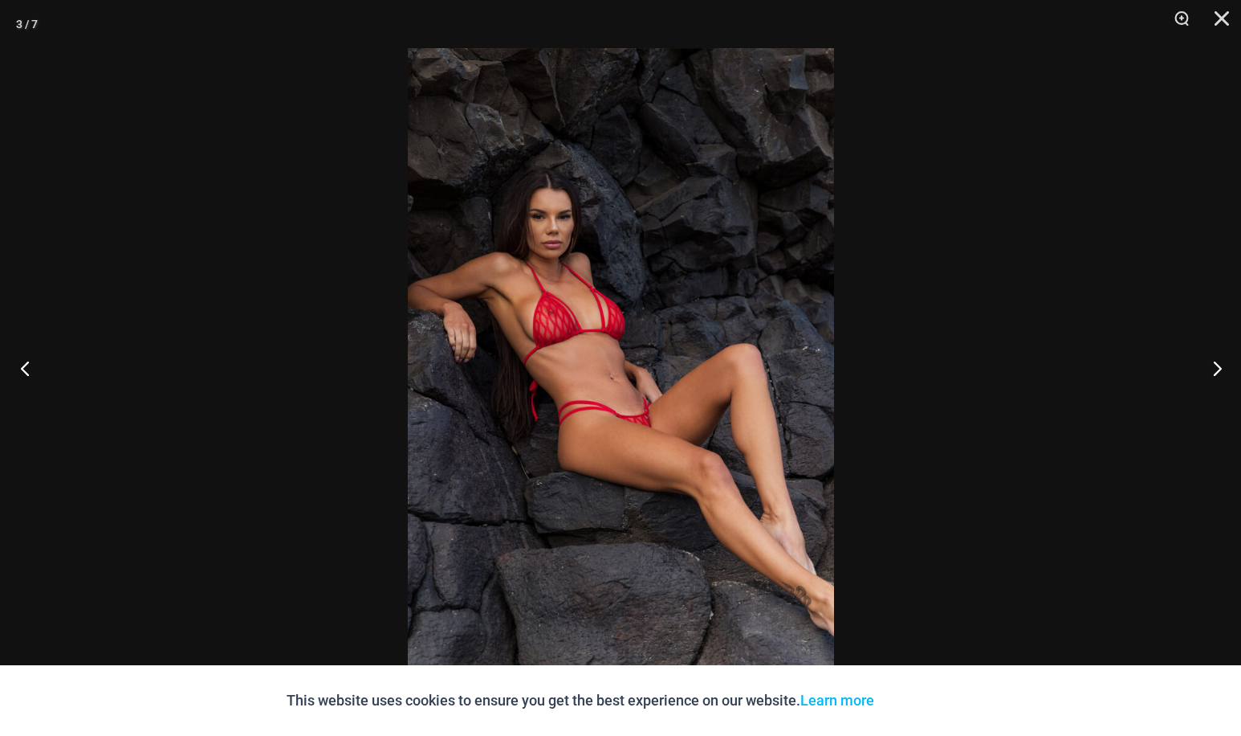
click at [24, 368] on button "Previous" at bounding box center [30, 368] width 60 height 80
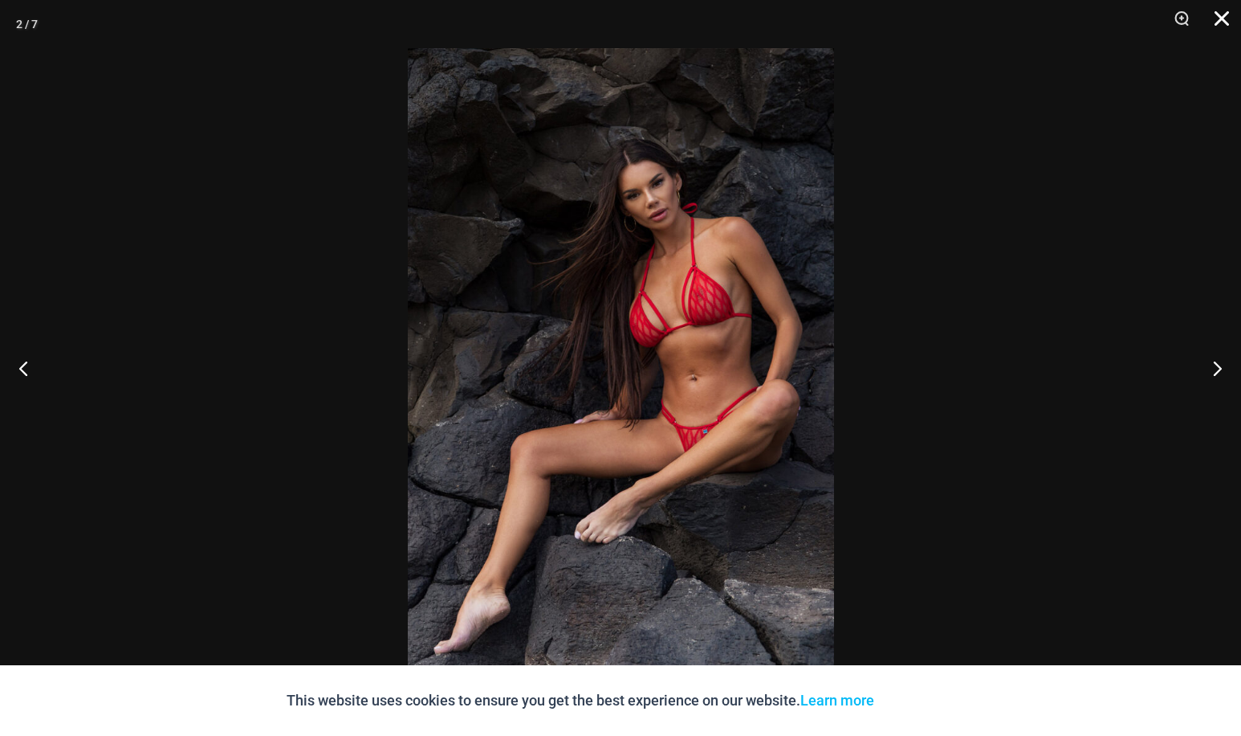
click at [1222, 16] on button "Close" at bounding box center [1217, 24] width 40 height 48
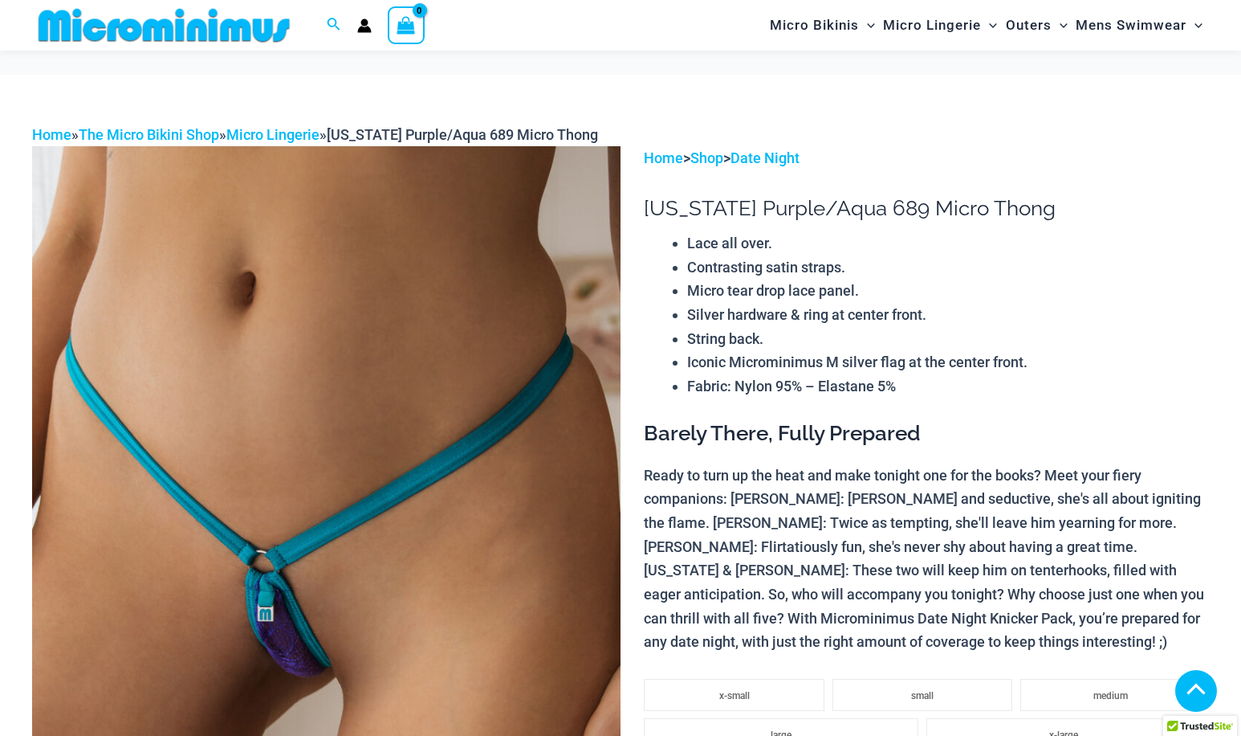
scroll to position [2634, 0]
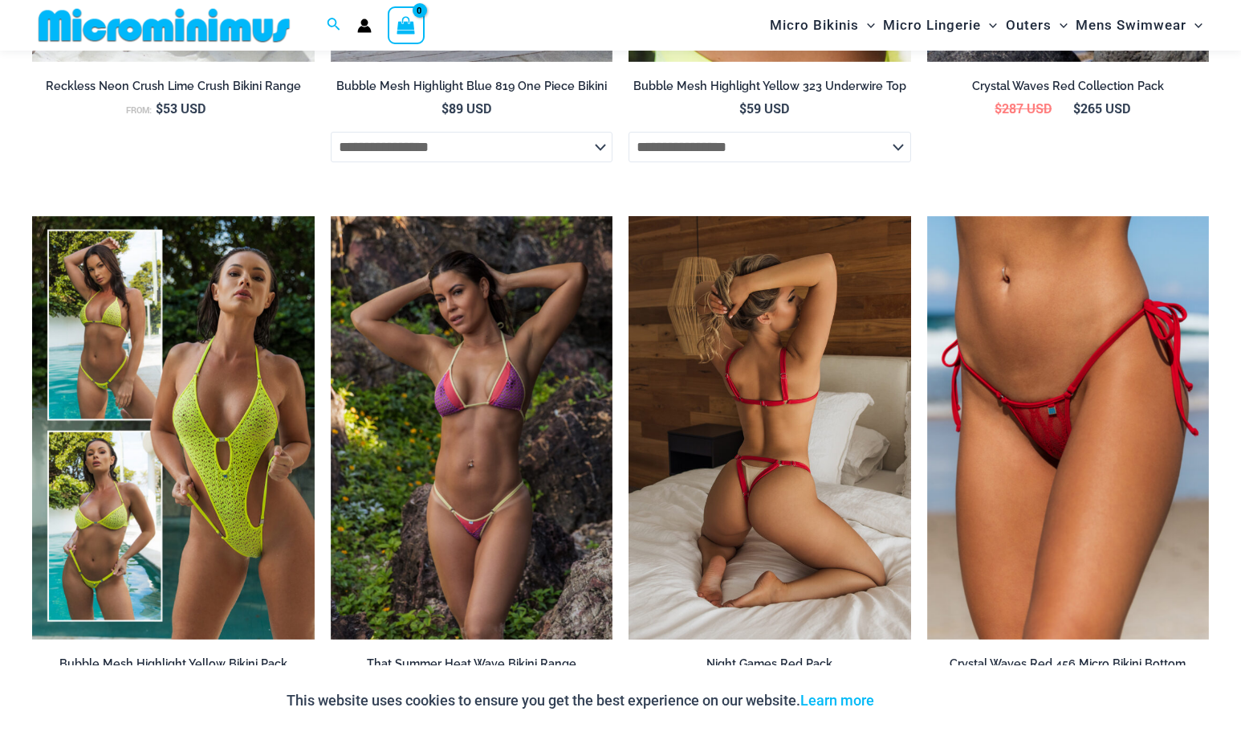
click at [760, 394] on img at bounding box center [770, 427] width 283 height 423
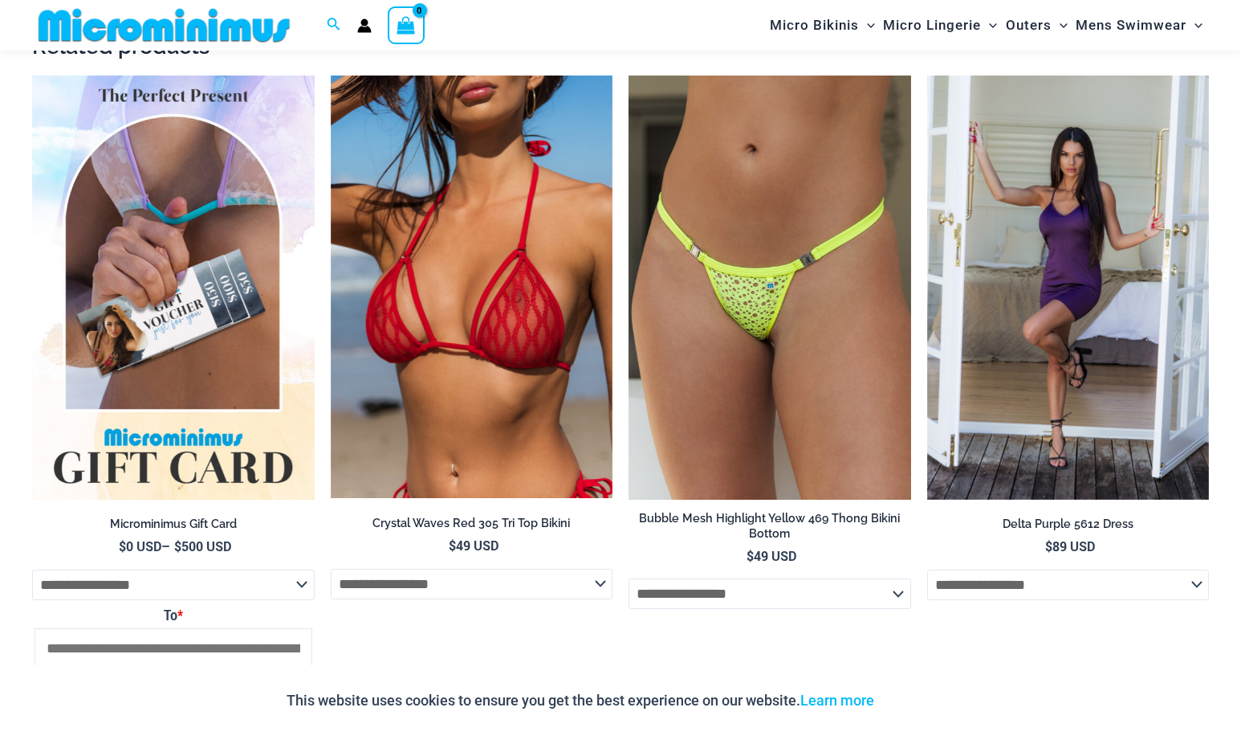
scroll to position [1912, 0]
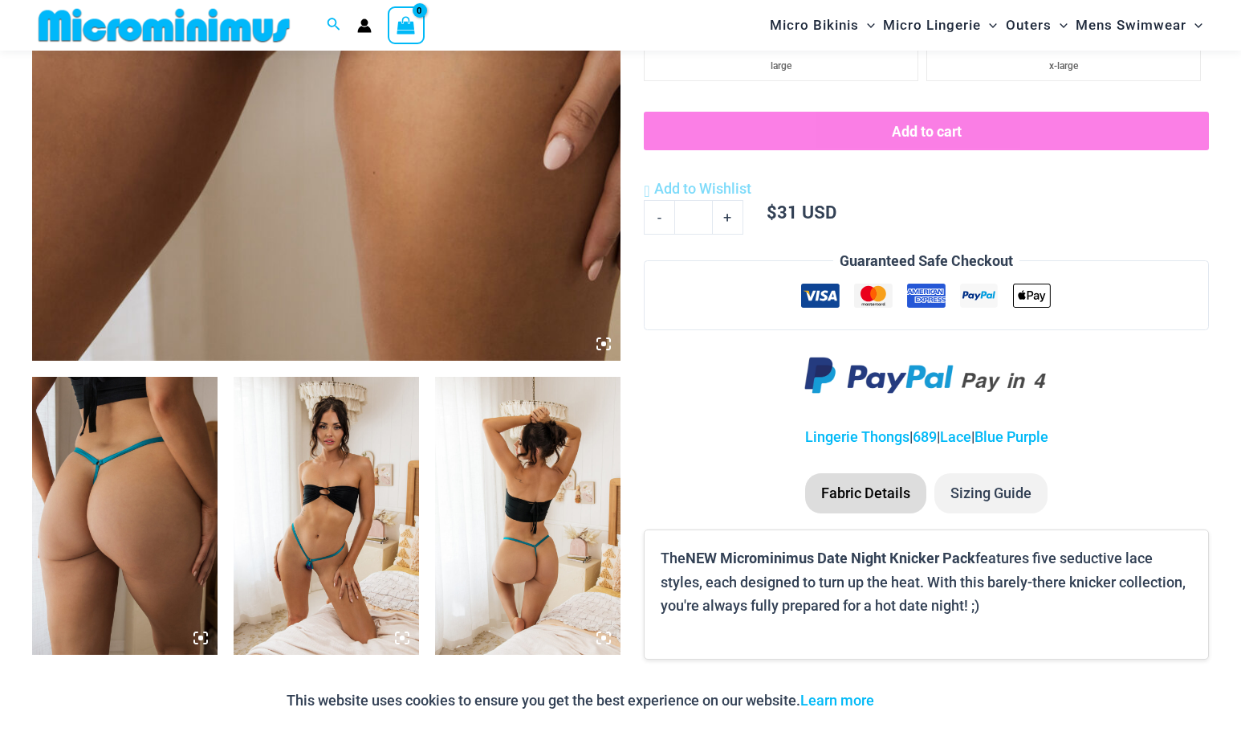
scroll to position [643, 0]
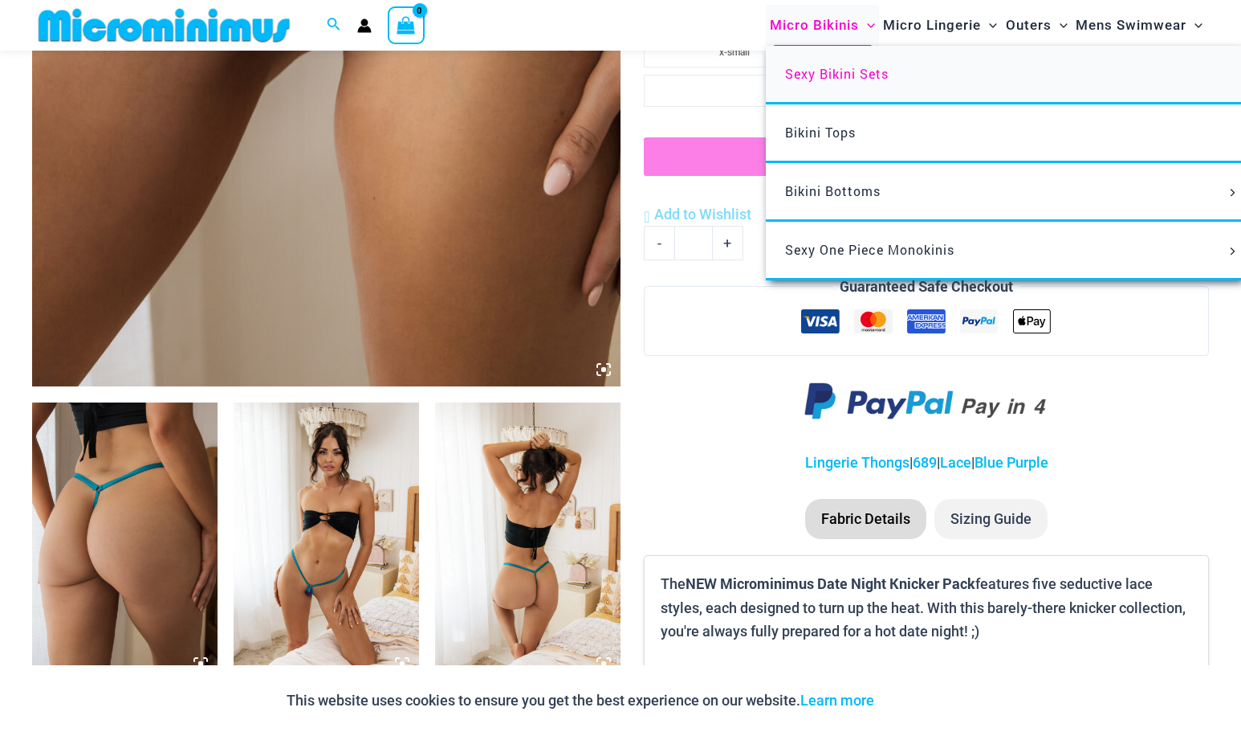
click at [824, 76] on span "Sexy Bikini Sets" at bounding box center [837, 73] width 104 height 17
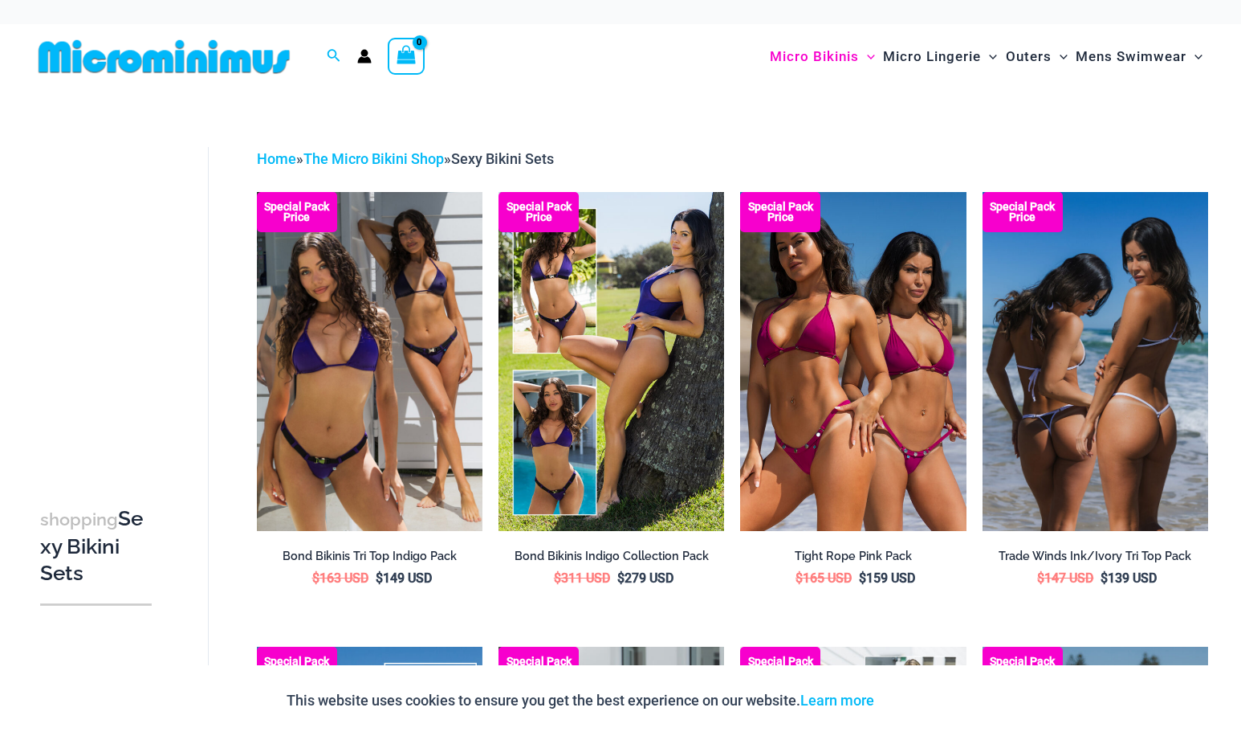
click at [1084, 390] on img at bounding box center [1096, 361] width 226 height 339
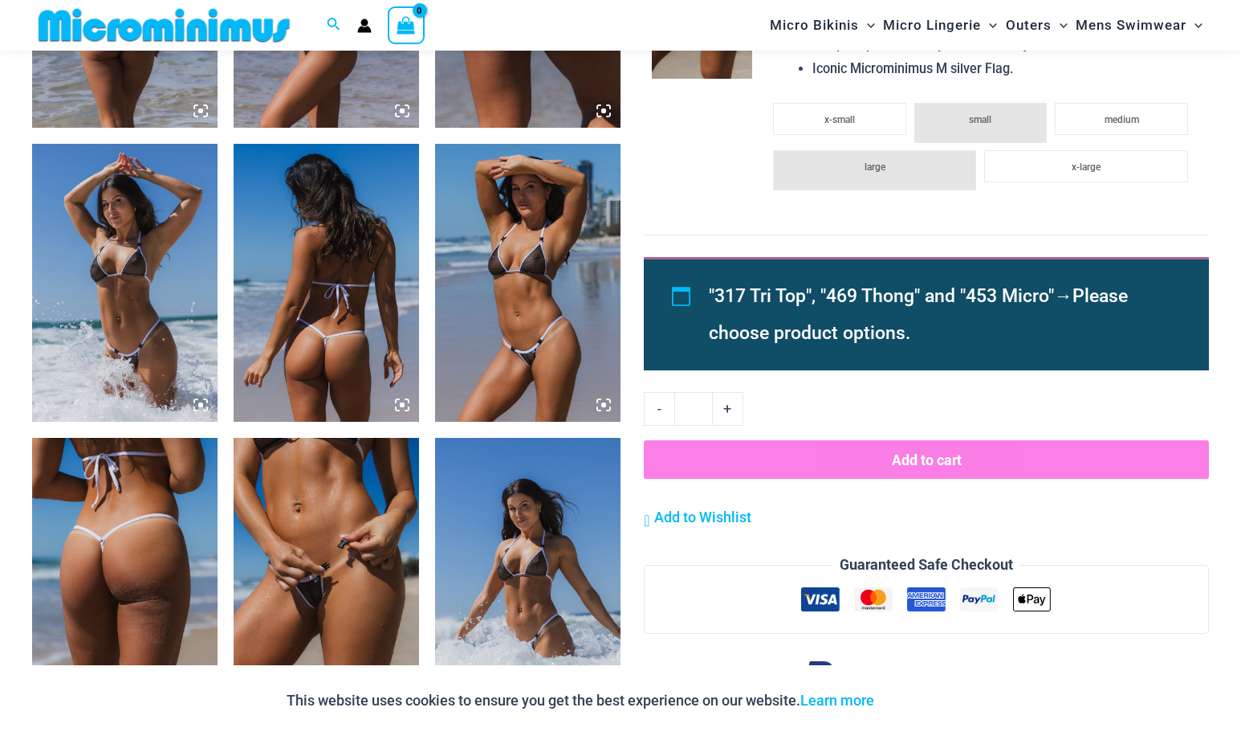
scroll to position [1592, 0]
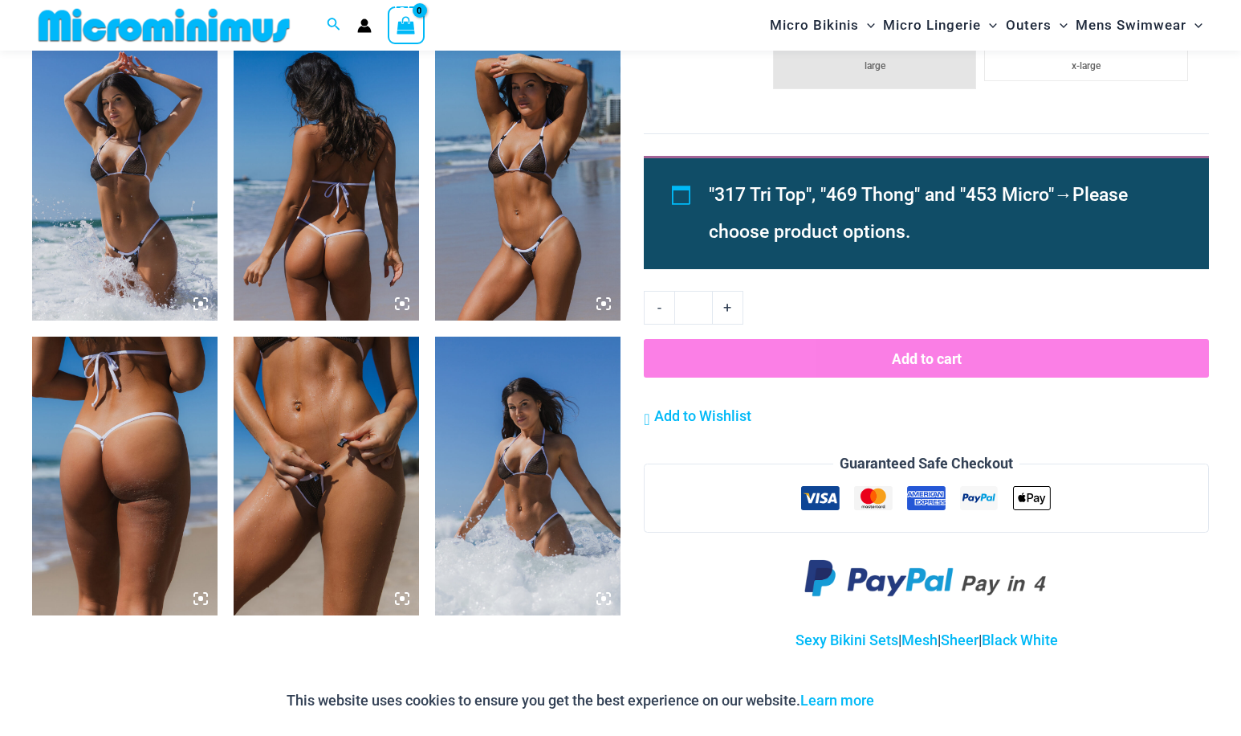
click at [330, 433] on img at bounding box center [326, 475] width 185 height 278
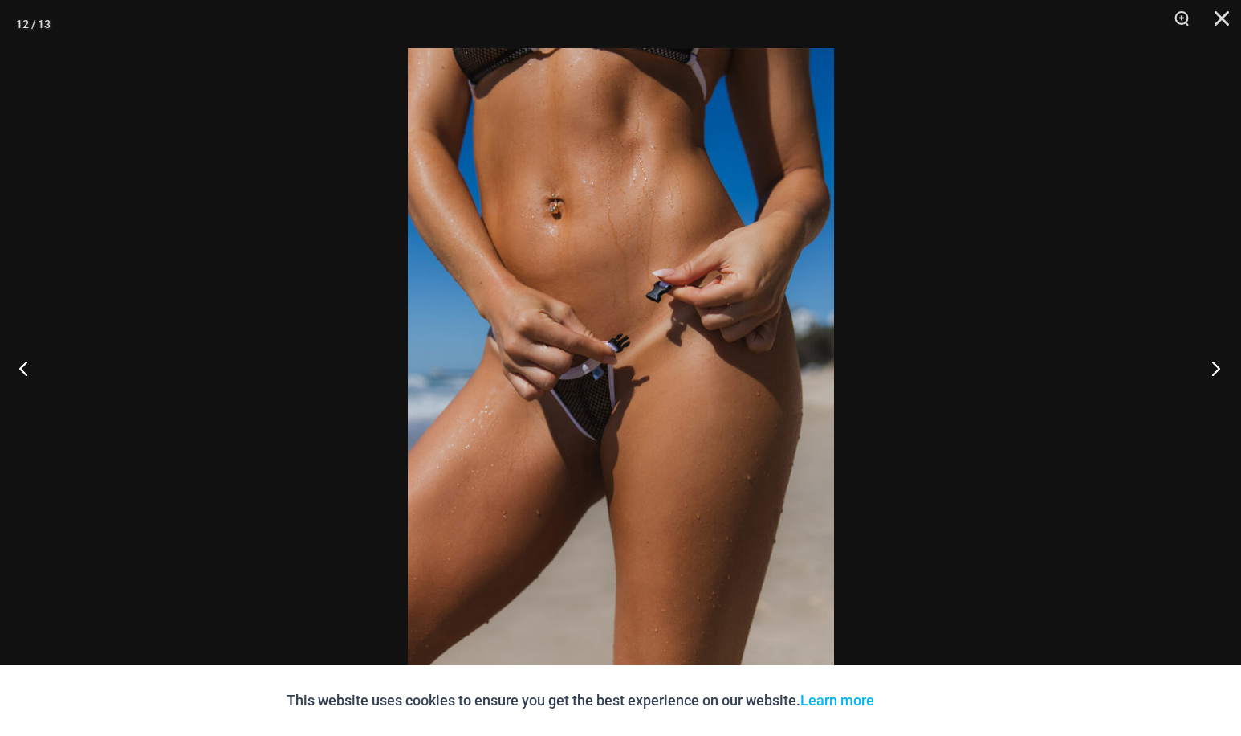
click at [1216, 365] on button "Next" at bounding box center [1211, 368] width 60 height 80
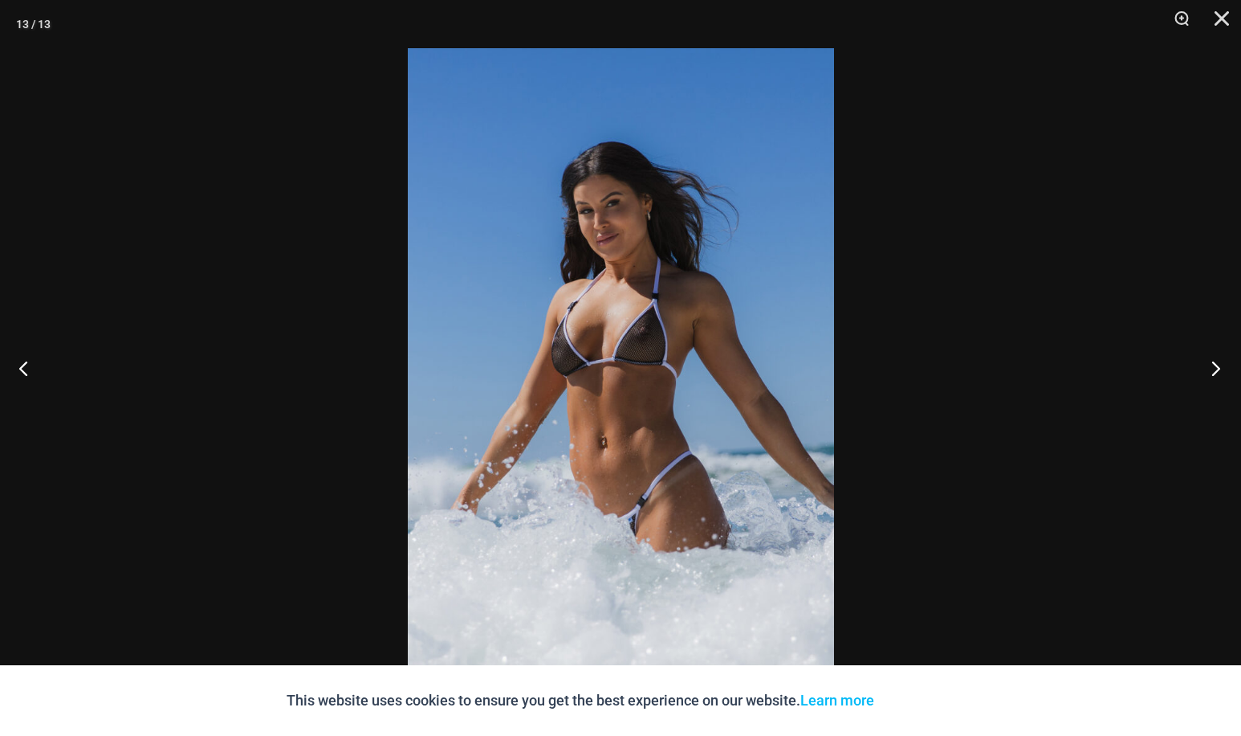
click at [1211, 364] on button "Next" at bounding box center [1211, 368] width 60 height 80
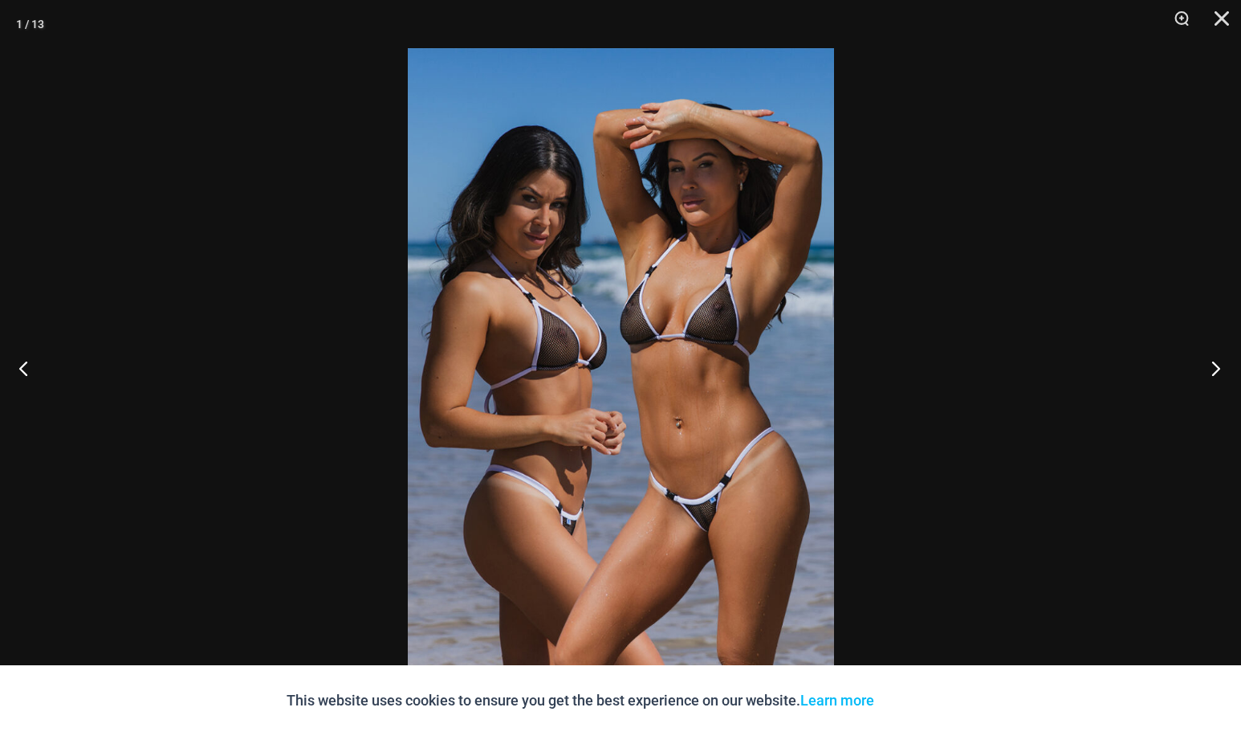
click at [1211, 365] on button "Next" at bounding box center [1211, 368] width 60 height 80
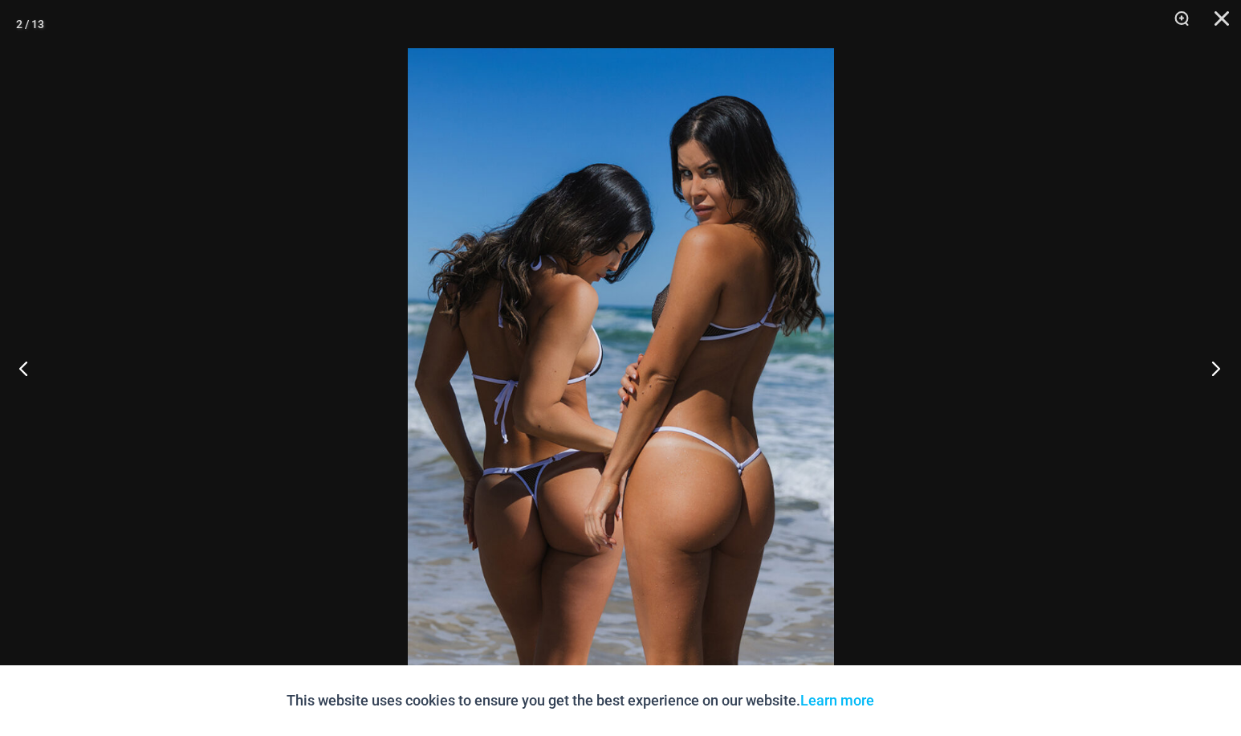
click at [1211, 365] on button "Next" at bounding box center [1211, 368] width 60 height 80
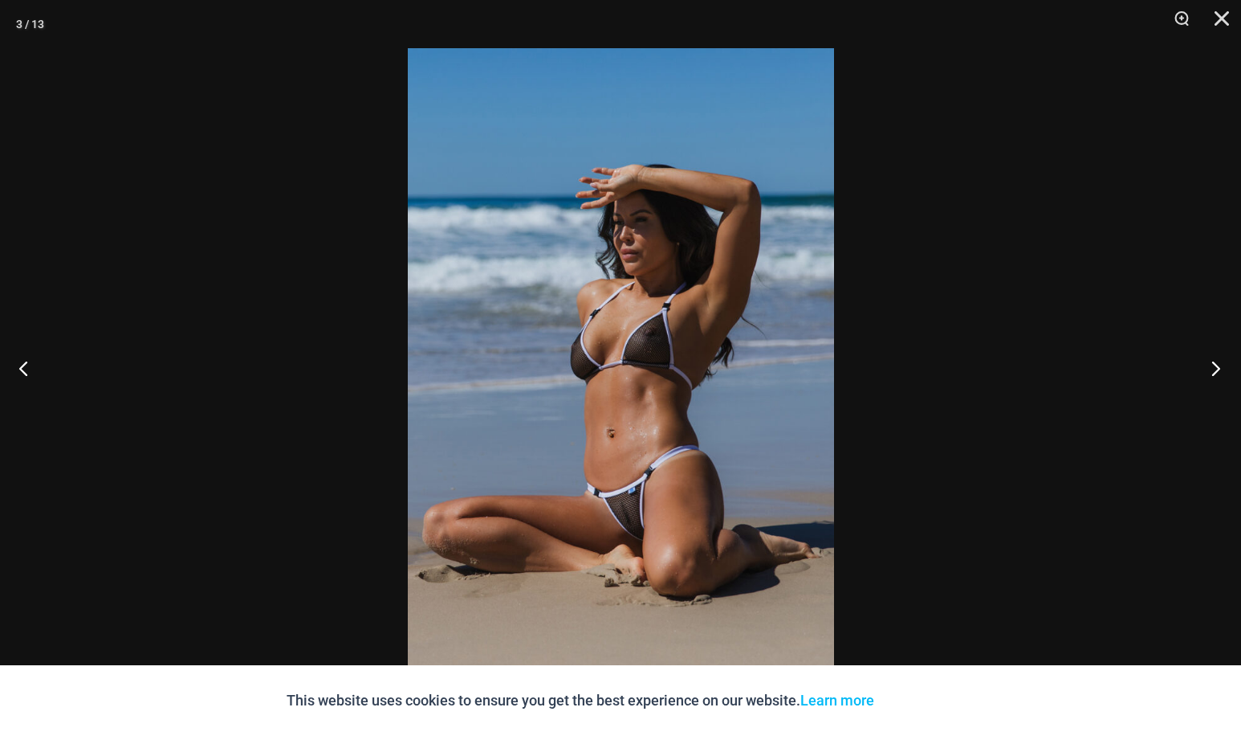
click at [1211, 365] on button "Next" at bounding box center [1211, 368] width 60 height 80
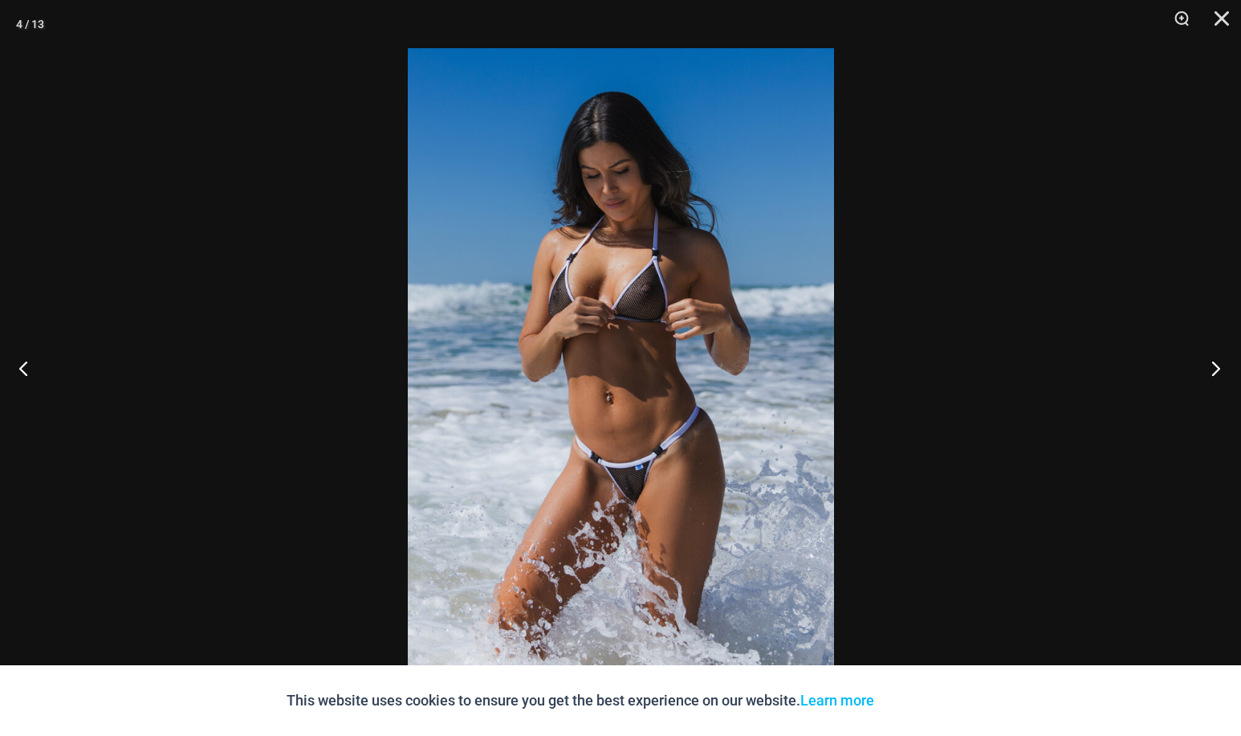
click at [1211, 365] on button "Next" at bounding box center [1211, 368] width 60 height 80
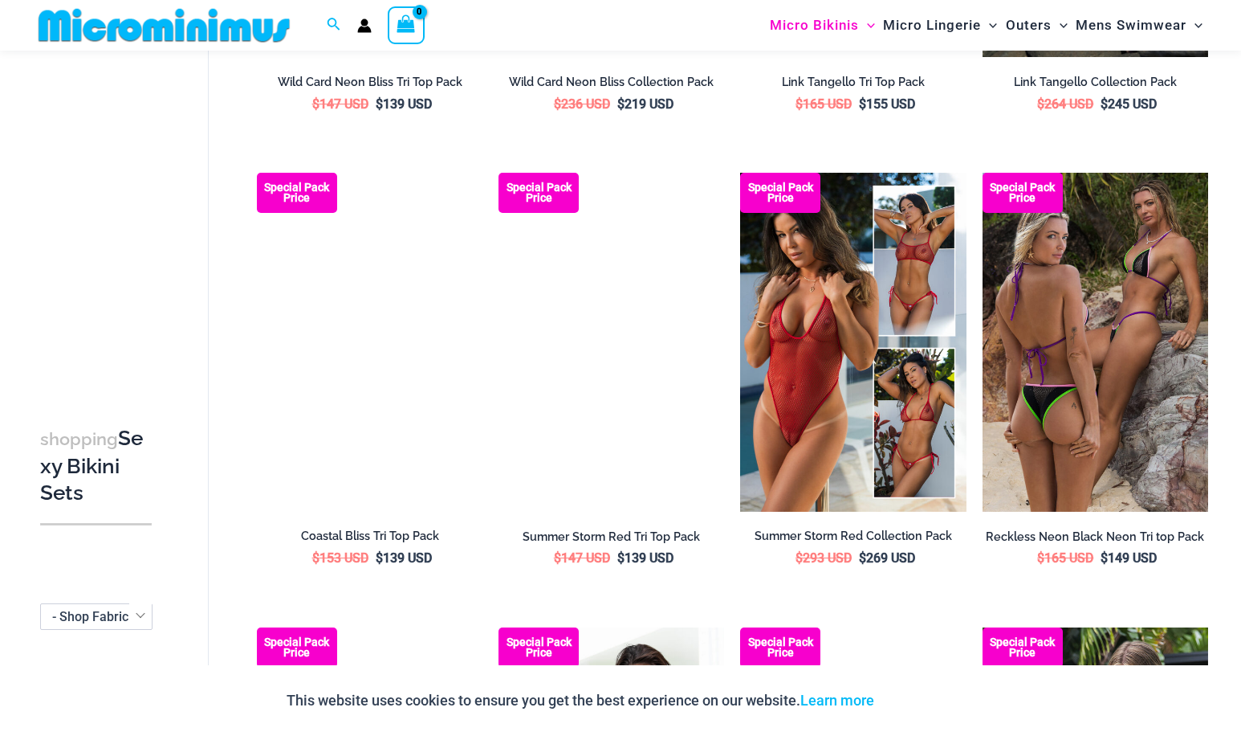
scroll to position [1433, 0]
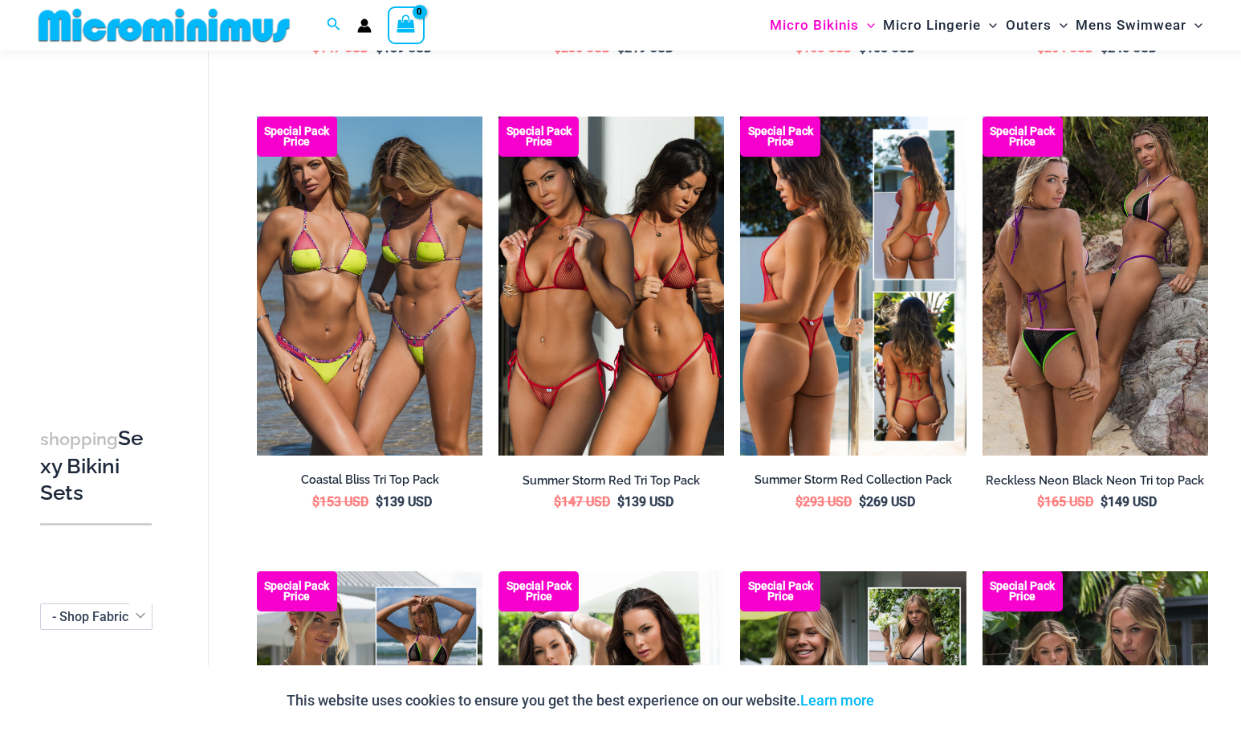
click at [830, 332] on img at bounding box center [853, 285] width 226 height 339
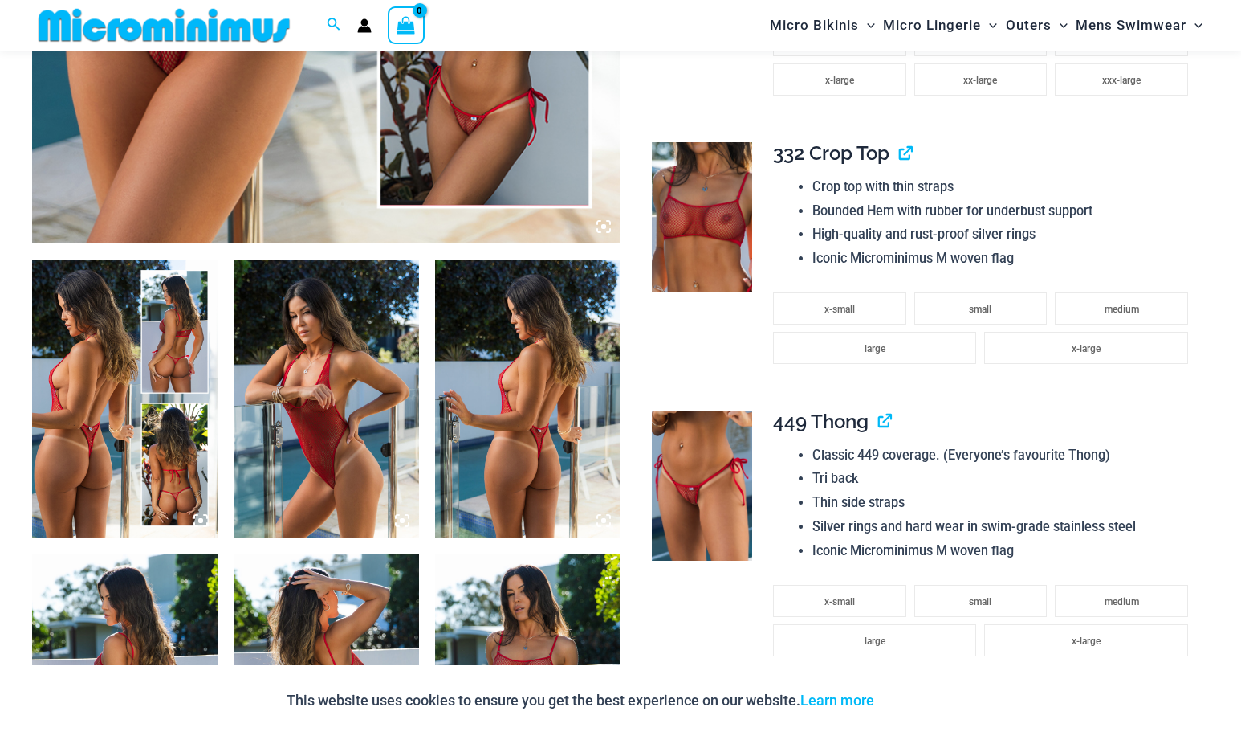
scroll to position [788, 0]
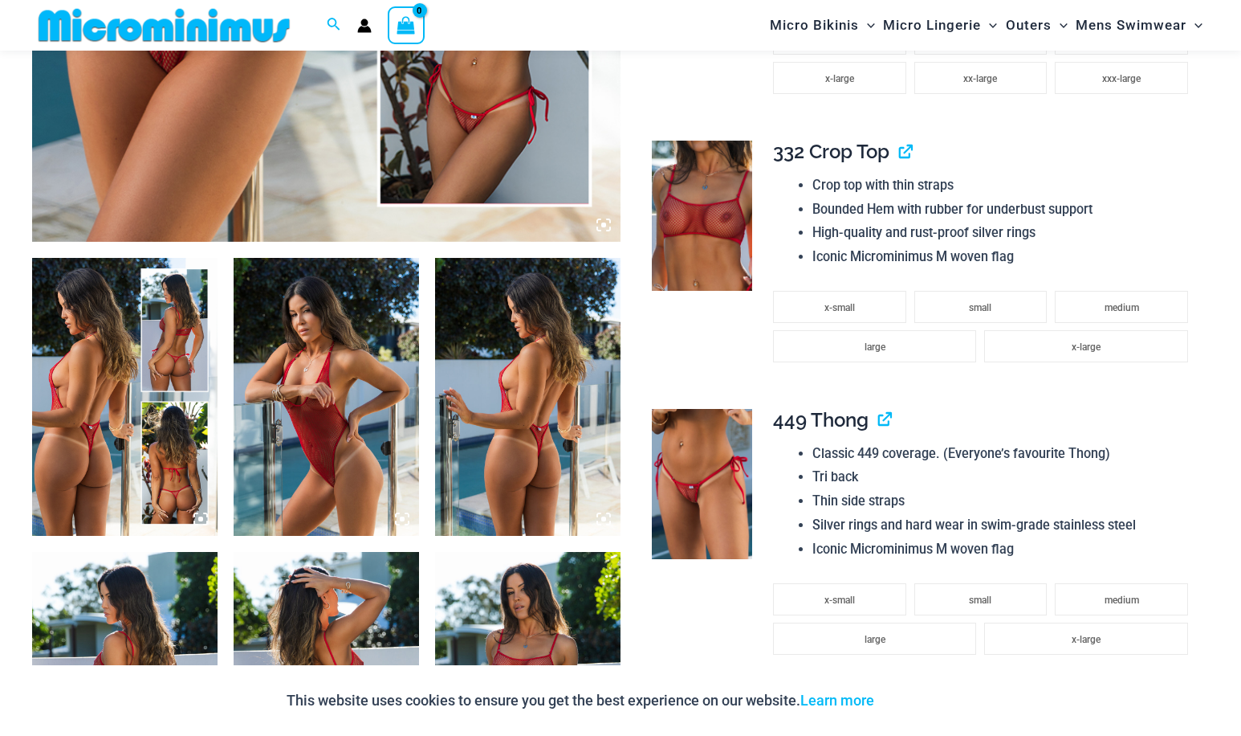
click at [117, 394] on img at bounding box center [124, 397] width 185 height 278
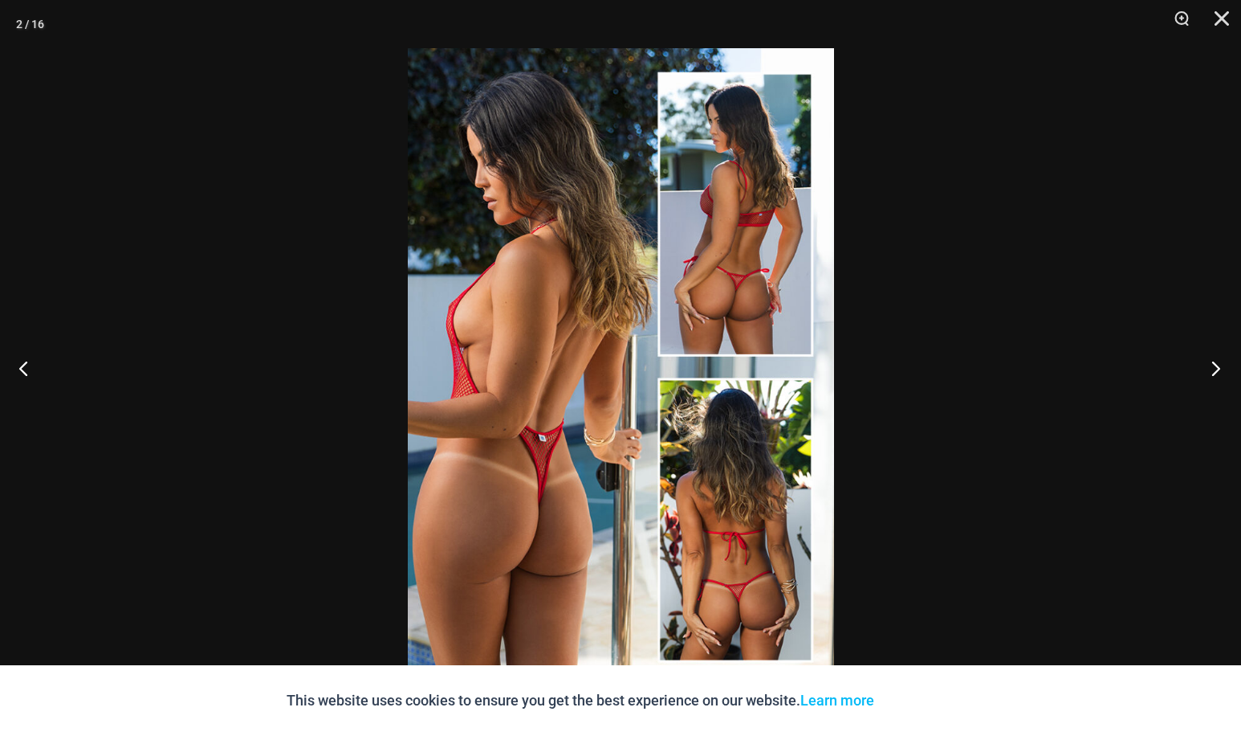
click at [1219, 362] on button "Next" at bounding box center [1211, 368] width 60 height 80
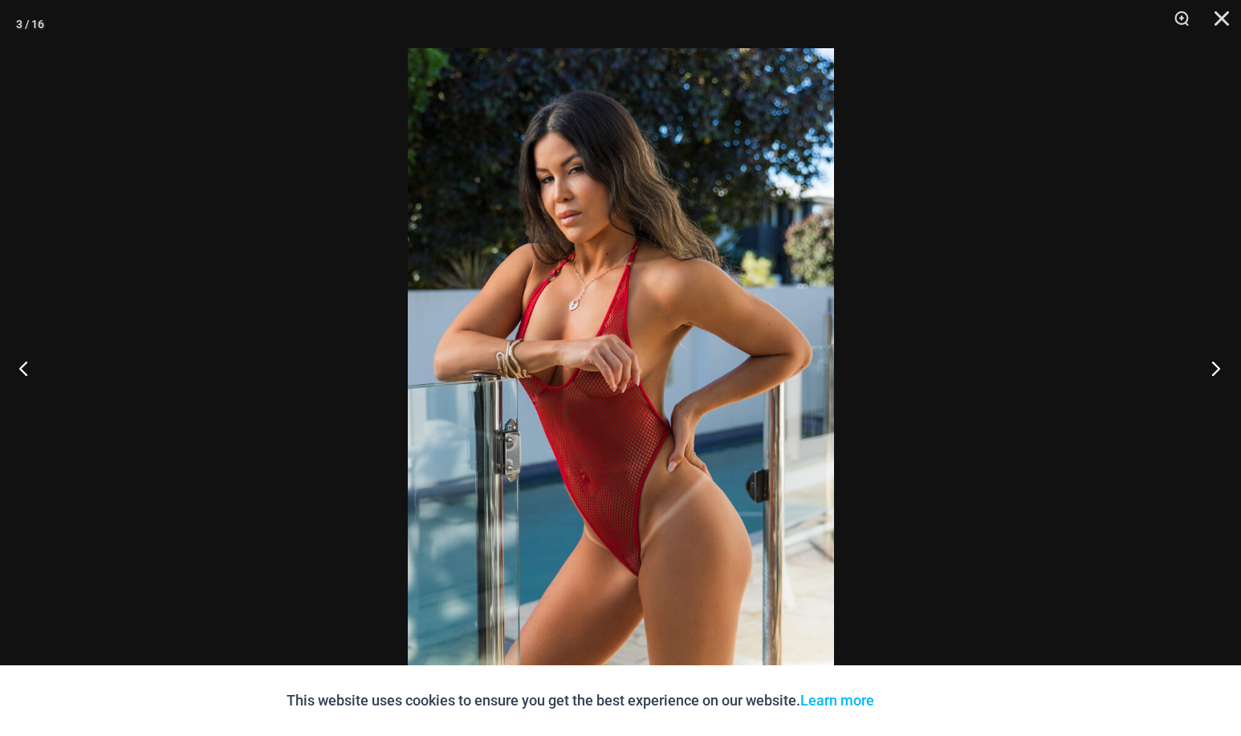
click at [1219, 371] on button "Next" at bounding box center [1211, 368] width 60 height 80
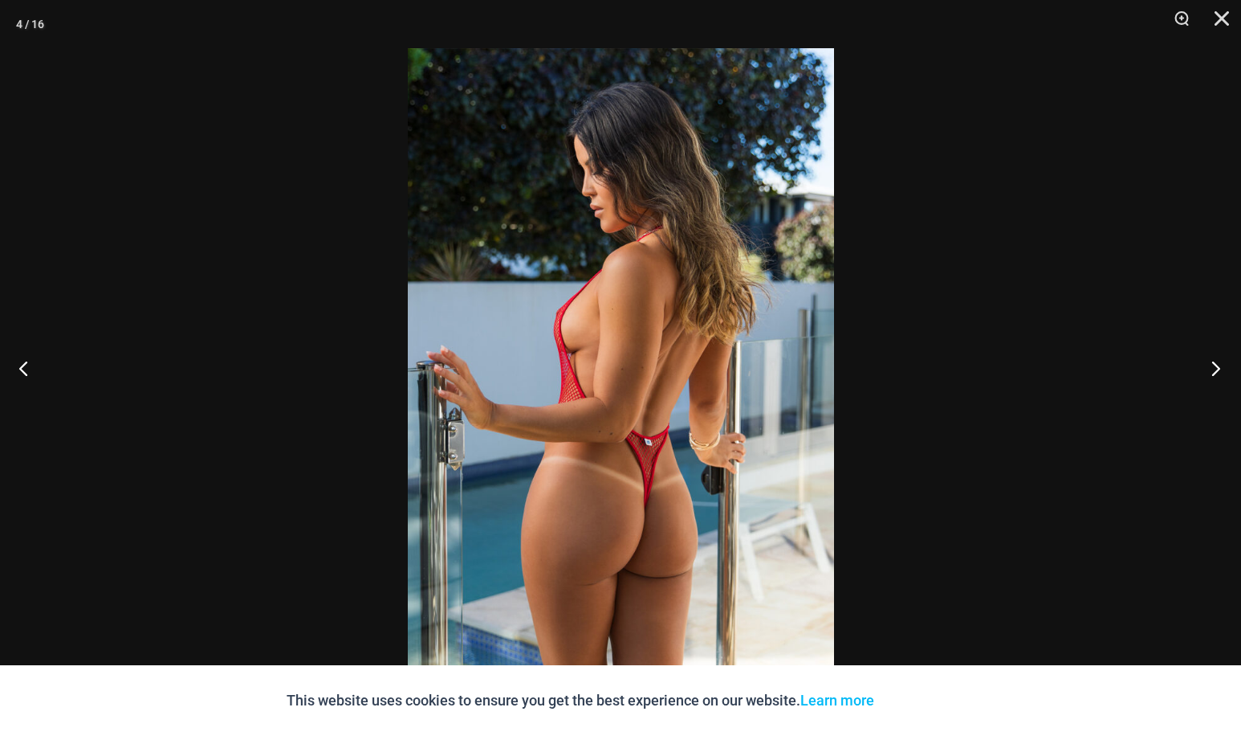
click at [1219, 371] on button "Next" at bounding box center [1211, 368] width 60 height 80
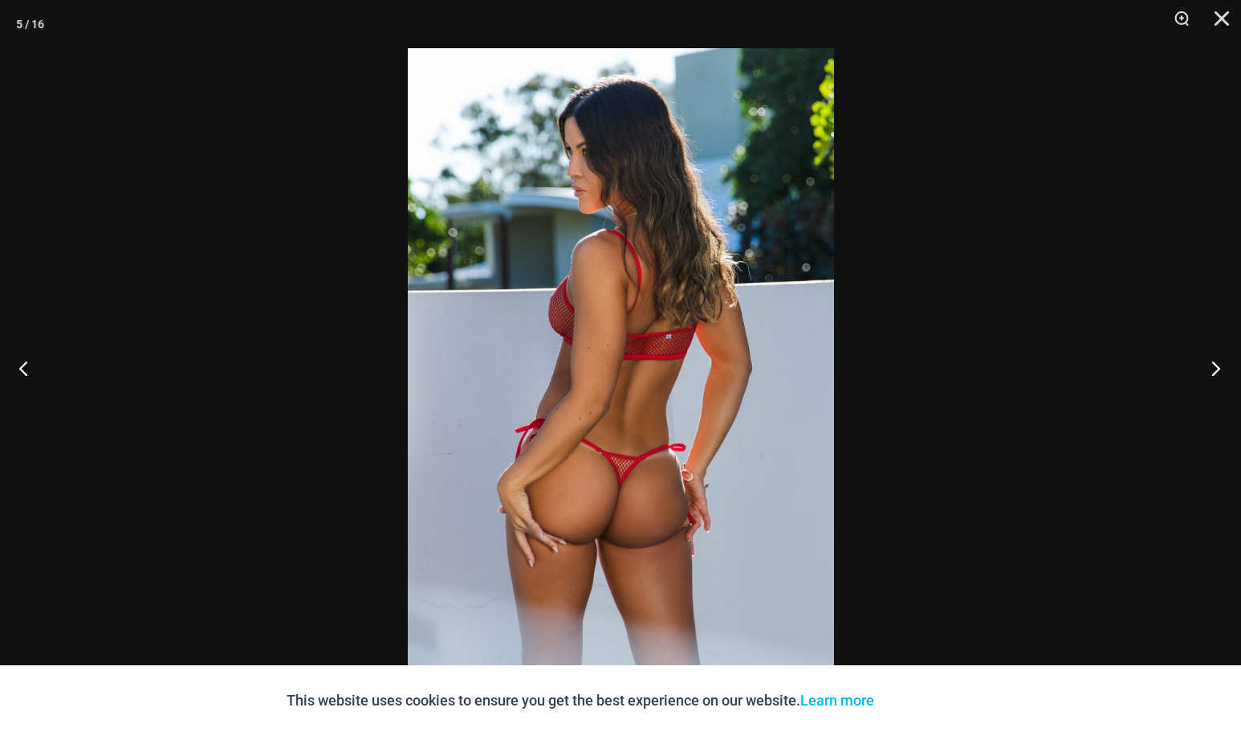
click at [1219, 371] on button "Next" at bounding box center [1211, 368] width 60 height 80
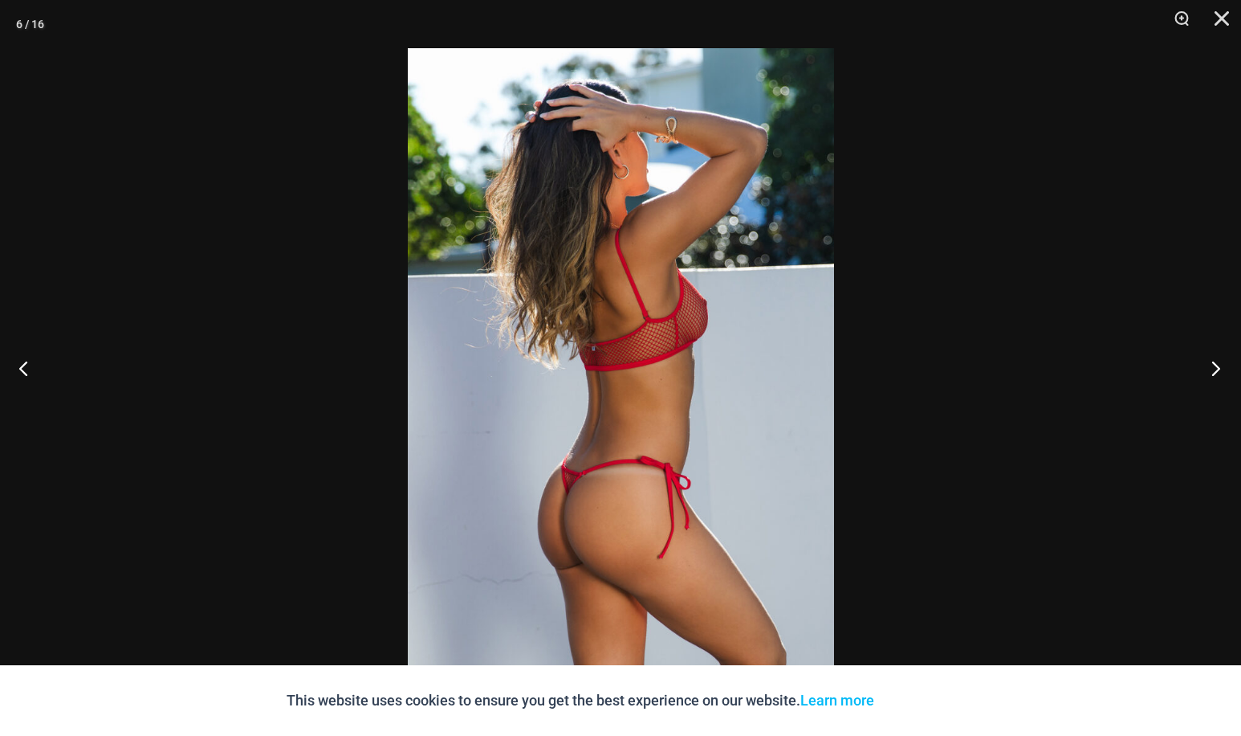
click at [1219, 371] on button "Next" at bounding box center [1211, 368] width 60 height 80
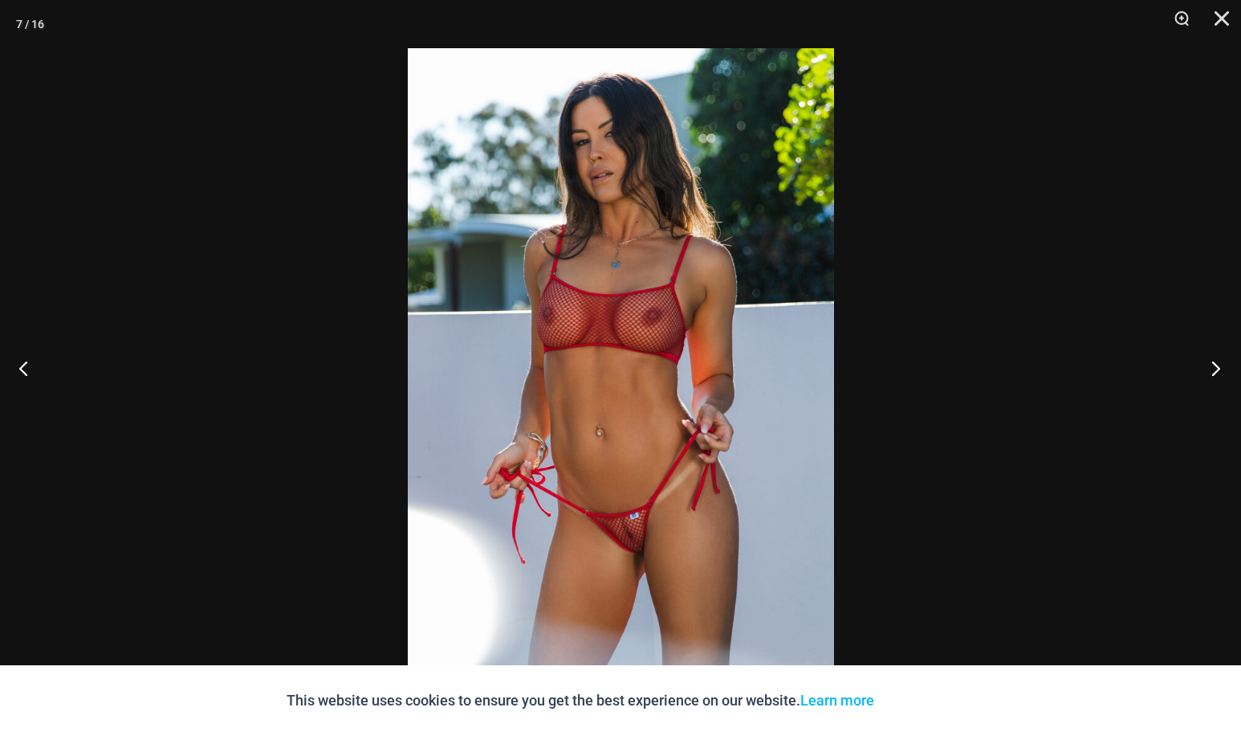
click at [1217, 371] on button "Next" at bounding box center [1211, 368] width 60 height 80
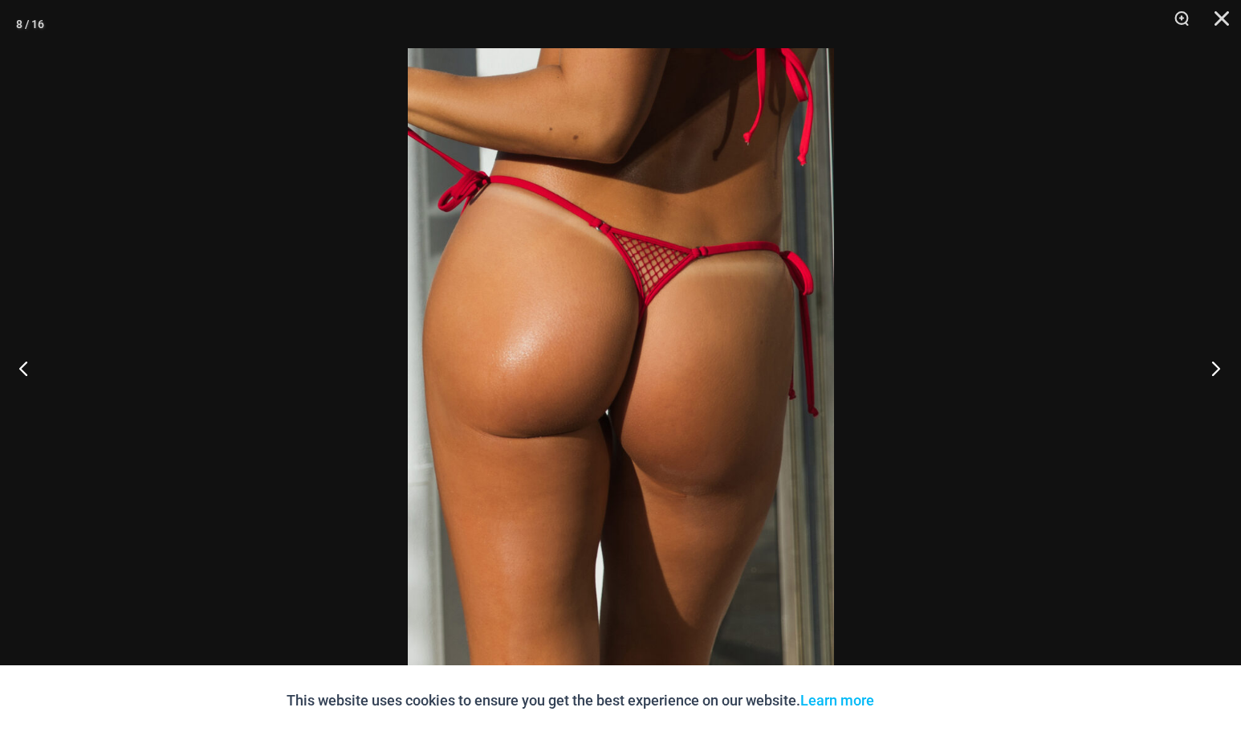
click at [1215, 371] on button "Next" at bounding box center [1211, 368] width 60 height 80
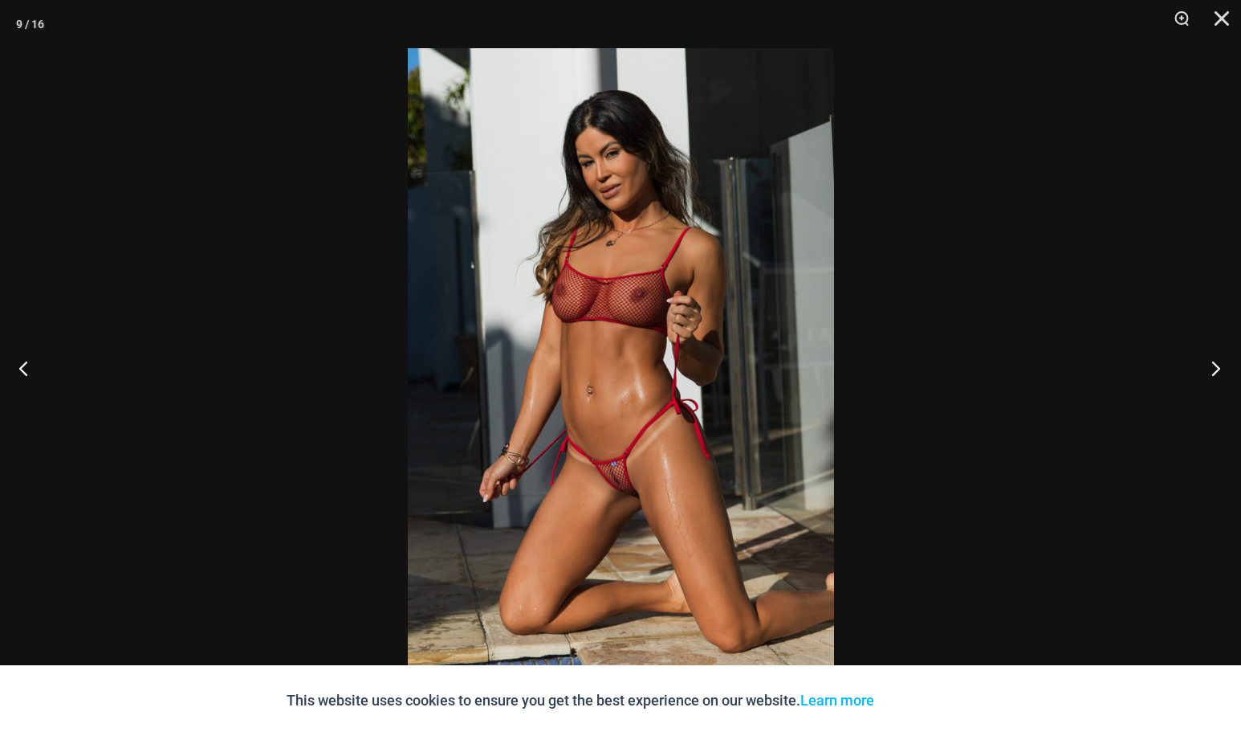
click at [1213, 371] on button "Next" at bounding box center [1211, 368] width 60 height 80
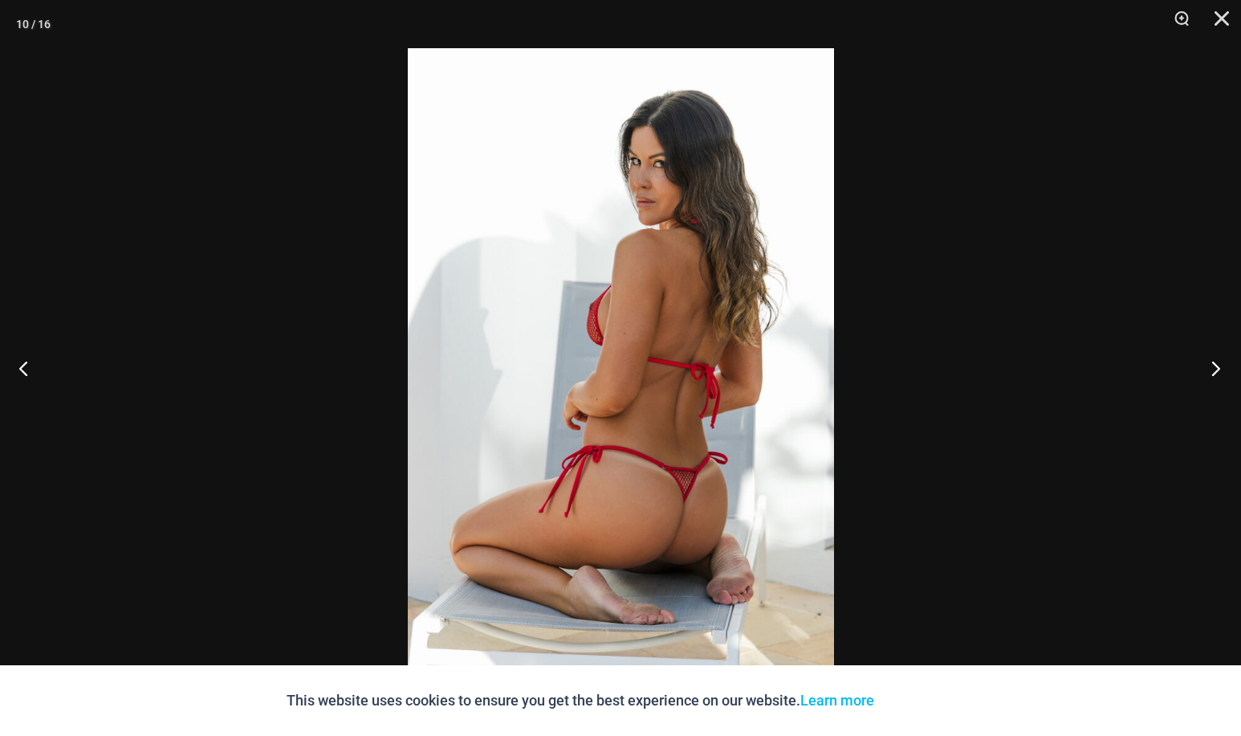
click at [1213, 371] on button "Next" at bounding box center [1211, 368] width 60 height 80
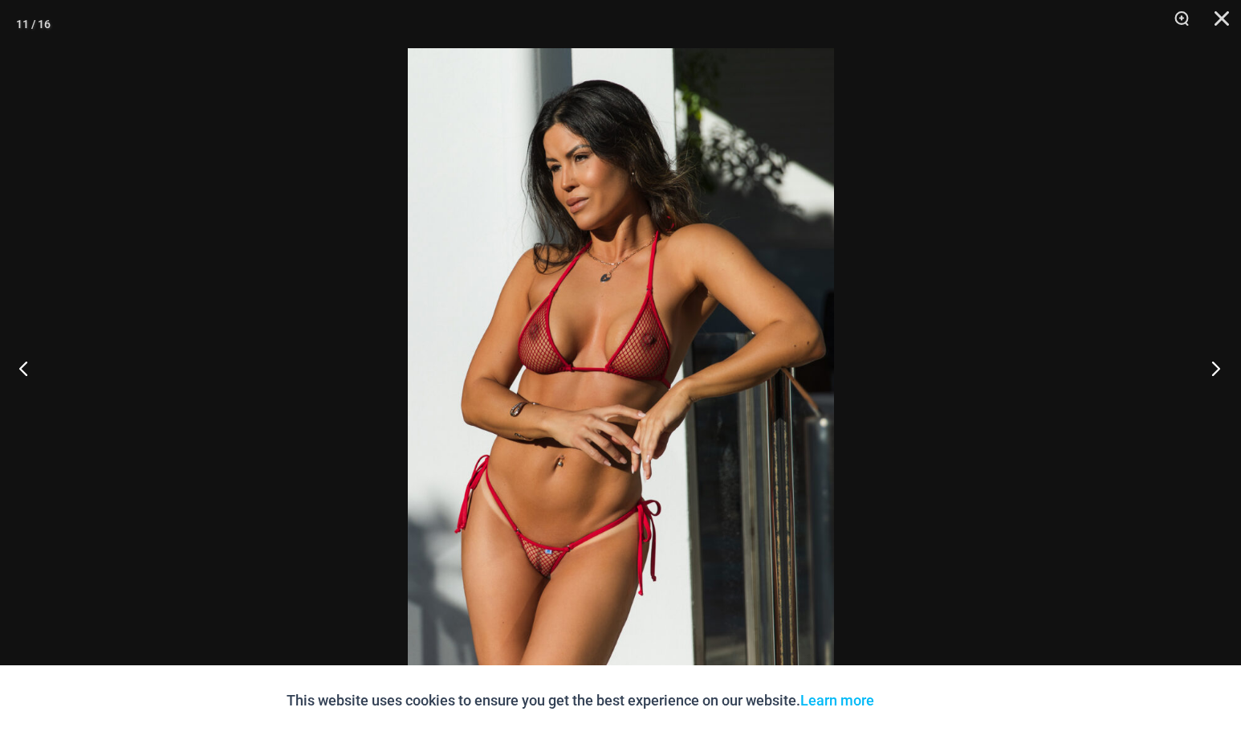
click at [1211, 372] on button "Next" at bounding box center [1211, 368] width 60 height 80
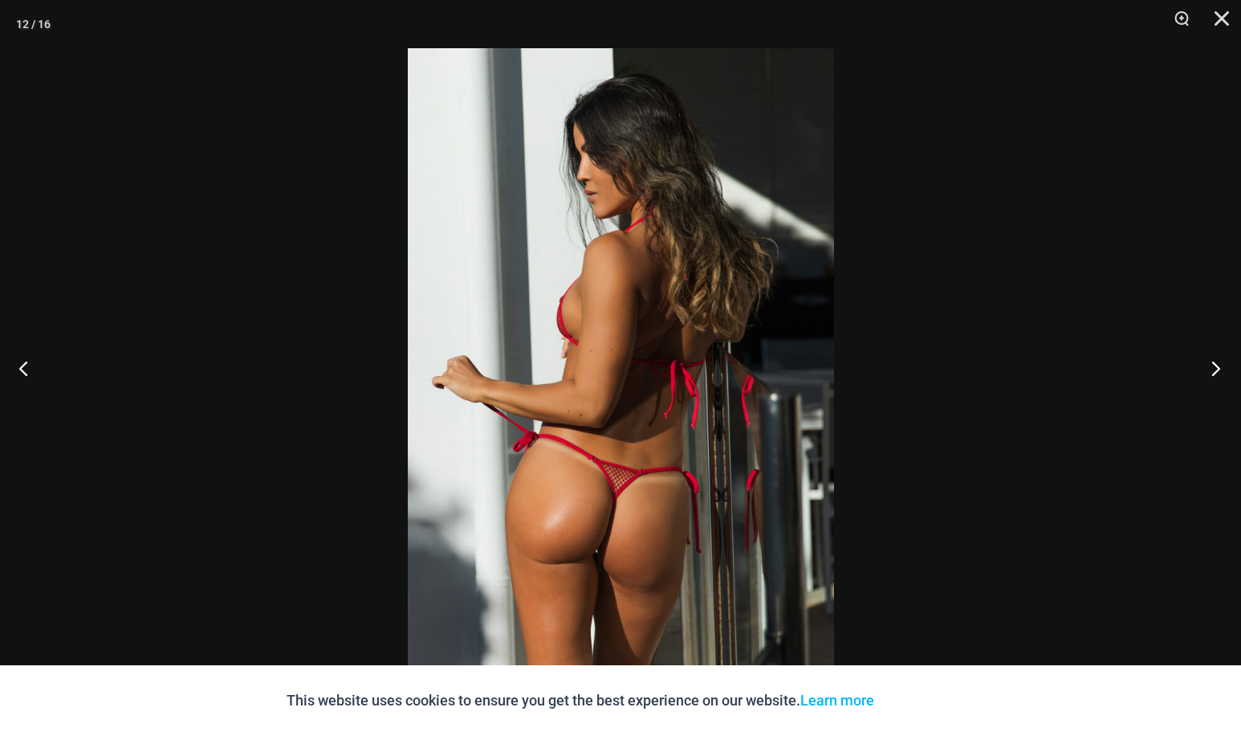
click at [1211, 372] on button "Next" at bounding box center [1211, 368] width 60 height 80
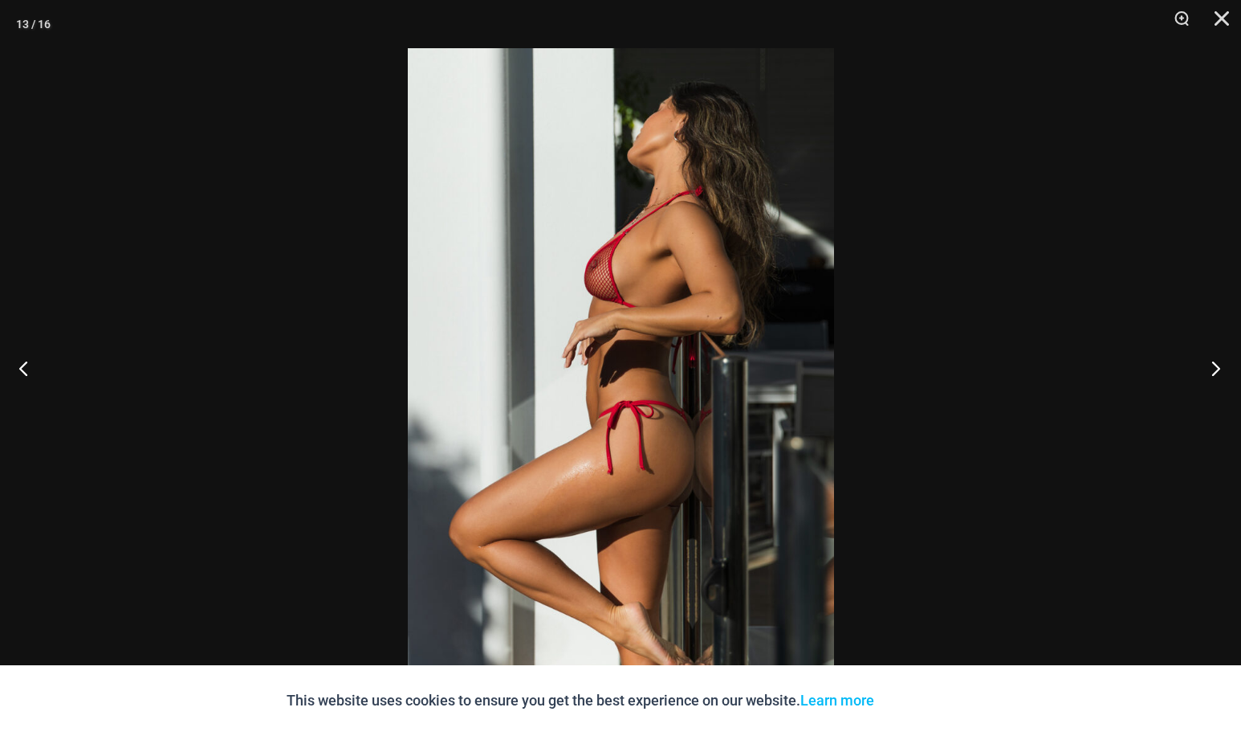
click at [1210, 373] on button "Next" at bounding box center [1211, 368] width 60 height 80
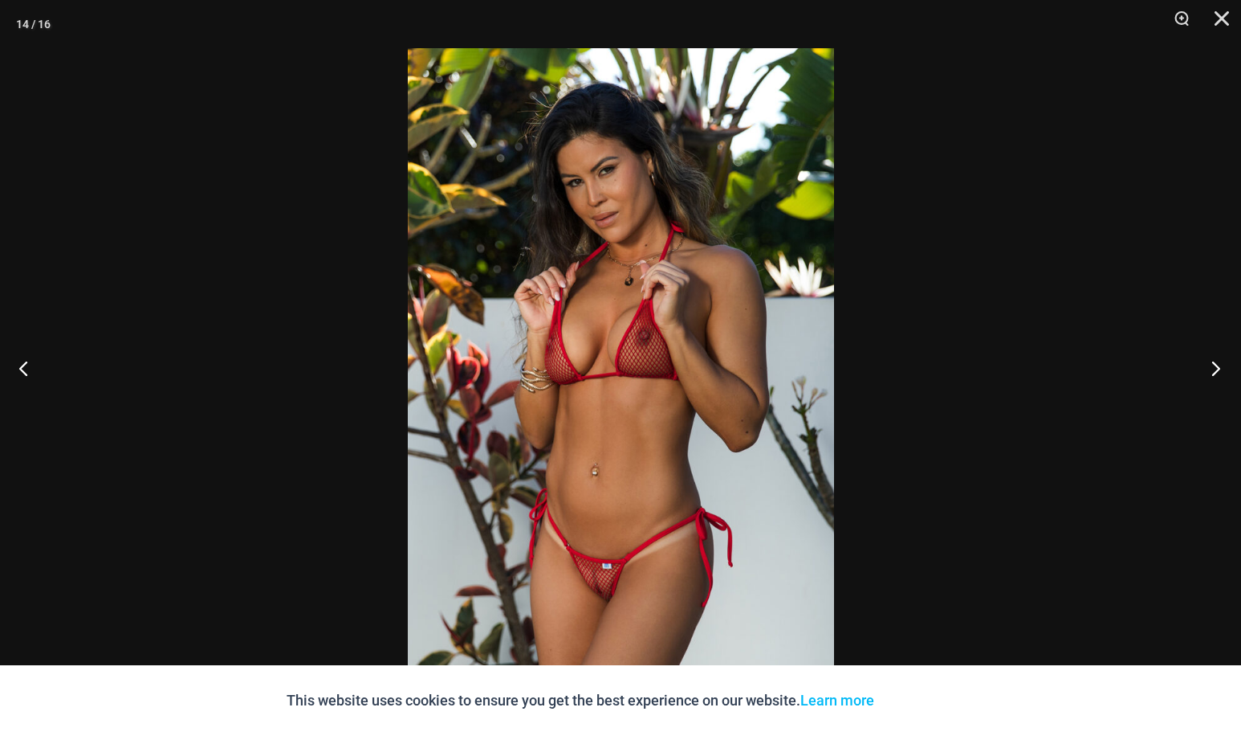
click at [1210, 373] on button "Next" at bounding box center [1211, 368] width 60 height 80
